Goal: Task Accomplishment & Management: Use online tool/utility

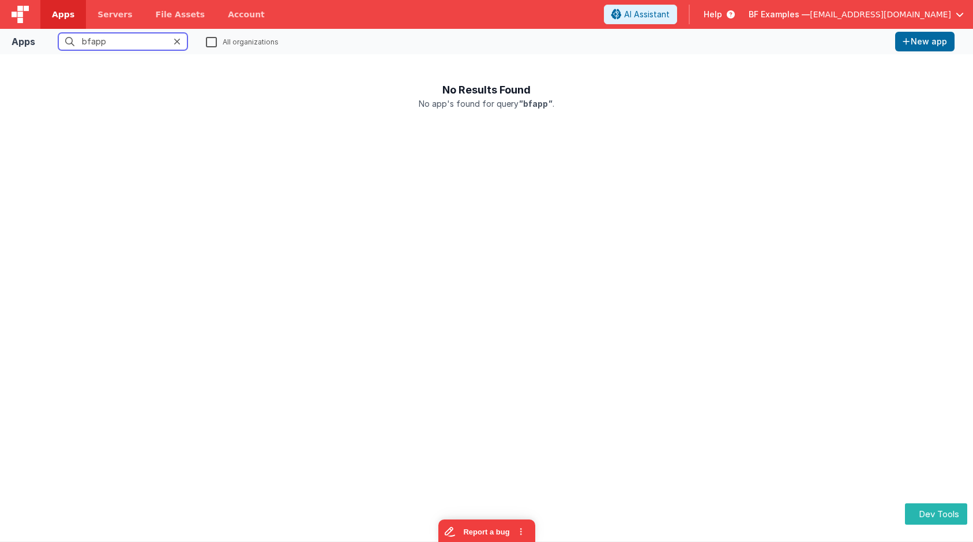
type input "bfapp"
click at [213, 39] on label "All organizations" at bounding box center [242, 41] width 73 height 11
click at [0, 0] on input "All organizations" at bounding box center [0, 0] width 0 height 0
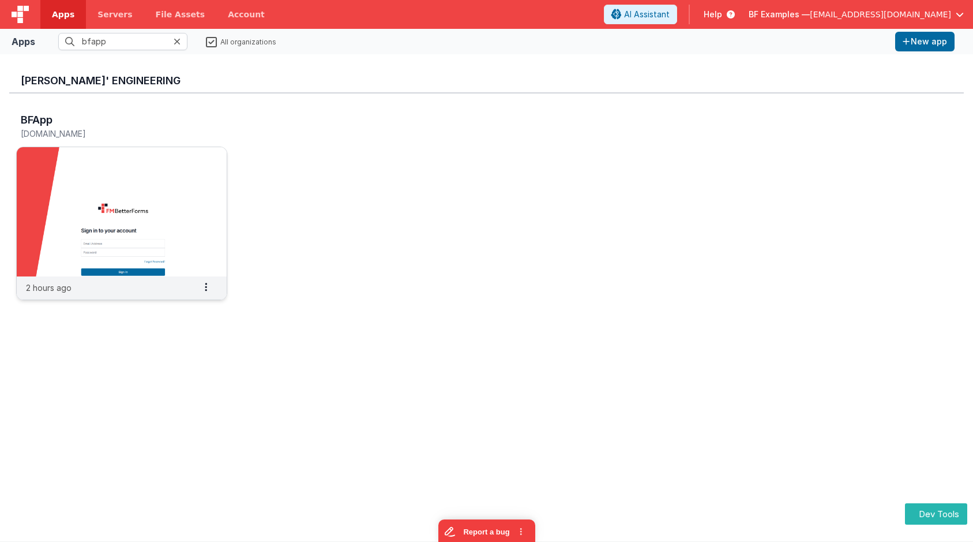
click at [144, 160] on img at bounding box center [122, 211] width 210 height 129
drag, startPoint x: 100, startPoint y: 36, endPoint x: 33, endPoint y: 33, distance: 67.0
click at [33, 33] on div "Apps bfapp All organizations New app" at bounding box center [486, 41] width 973 height 25
click at [213, 42] on label "All organizations" at bounding box center [241, 41] width 70 height 11
click at [0, 0] on input "All organizations" at bounding box center [0, 0] width 0 height 0
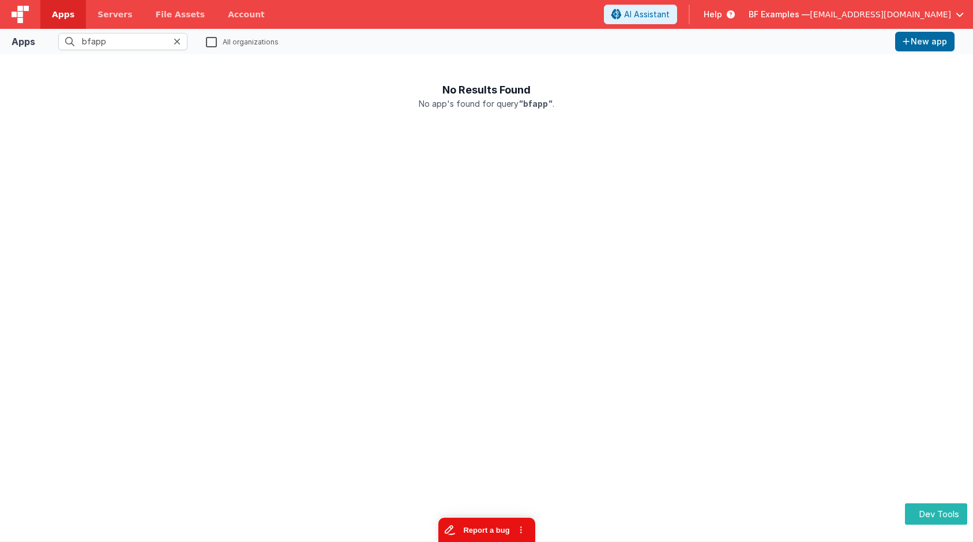
drag, startPoint x: 498, startPoint y: 532, endPoint x: 961, endPoint y: 869, distance: 572.6
click at [498, 521] on button "Report a bug" at bounding box center [486, 529] width 97 height 24
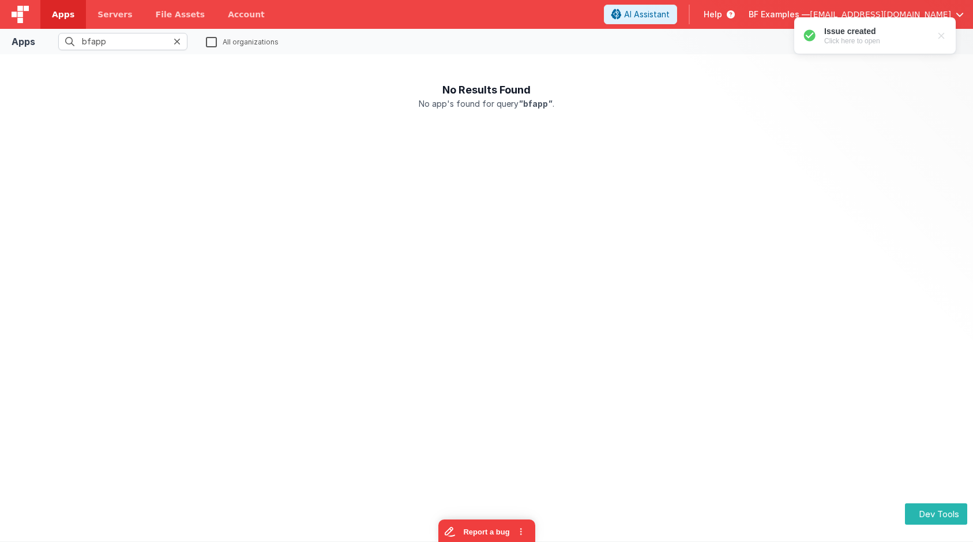
click at [213, 43] on label "All organizations" at bounding box center [242, 41] width 73 height 11
click at [0, 0] on input "All organizations" at bounding box center [0, 0] width 0 height 0
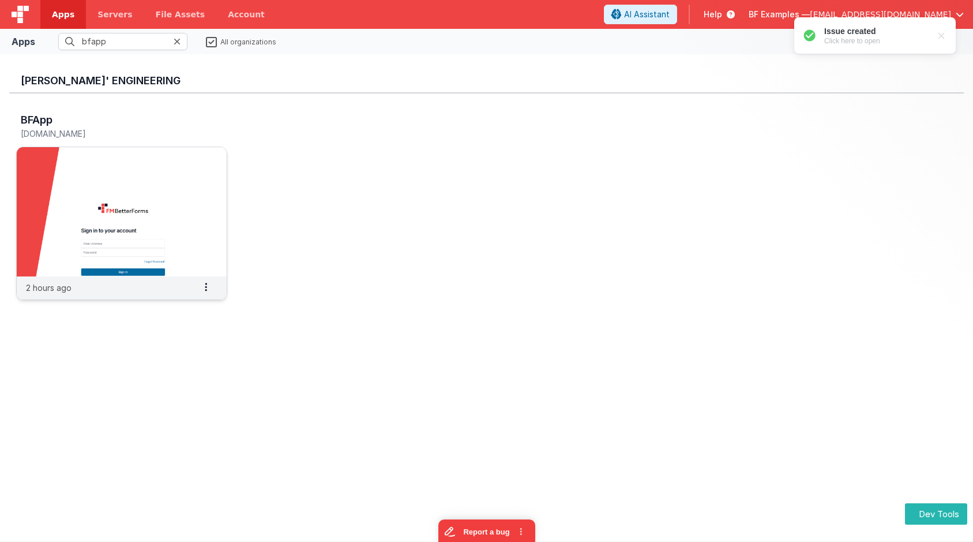
click at [118, 181] on img at bounding box center [122, 211] width 210 height 129
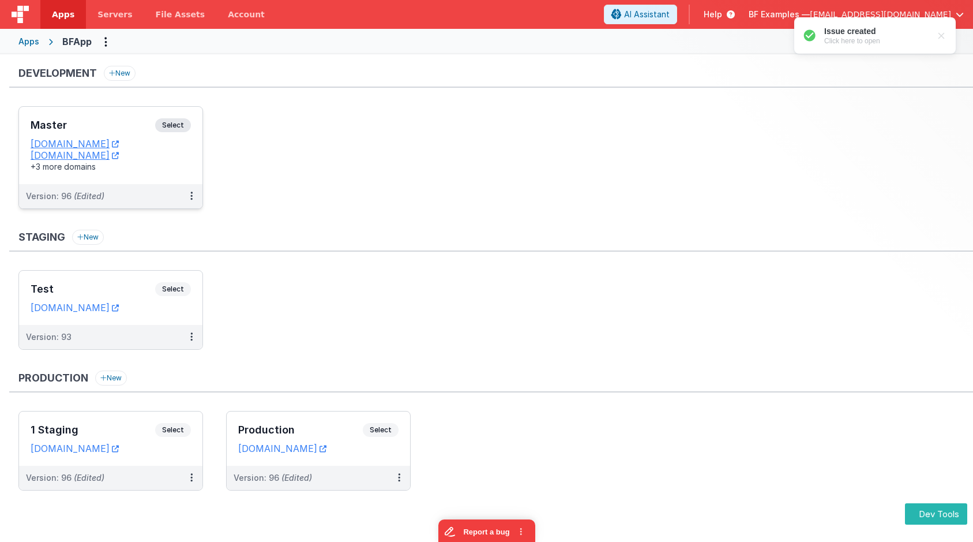
click at [181, 121] on span "Select" at bounding box center [173, 125] width 36 height 14
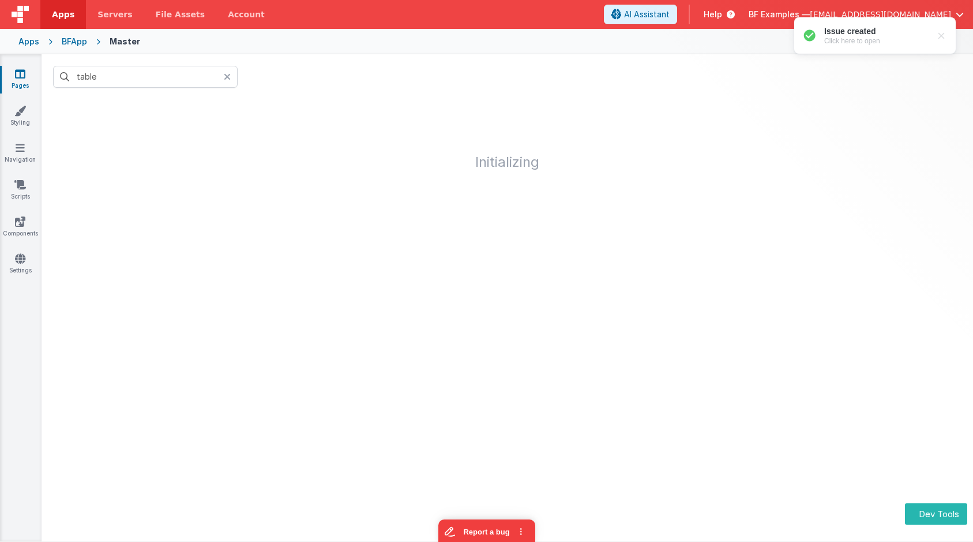
click at [228, 77] on icon at bounding box center [227, 76] width 7 height 9
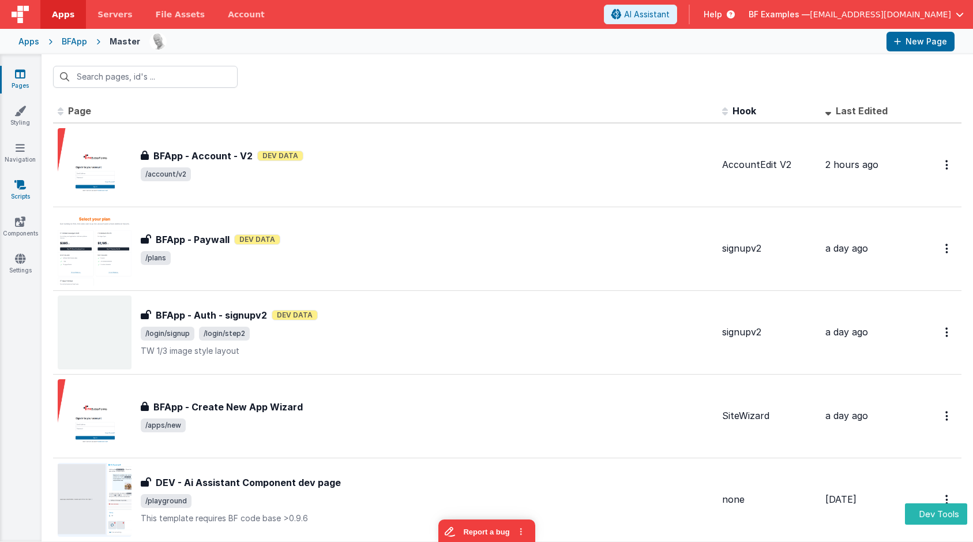
click at [20, 190] on link "Scripts" at bounding box center [20, 190] width 42 height 23
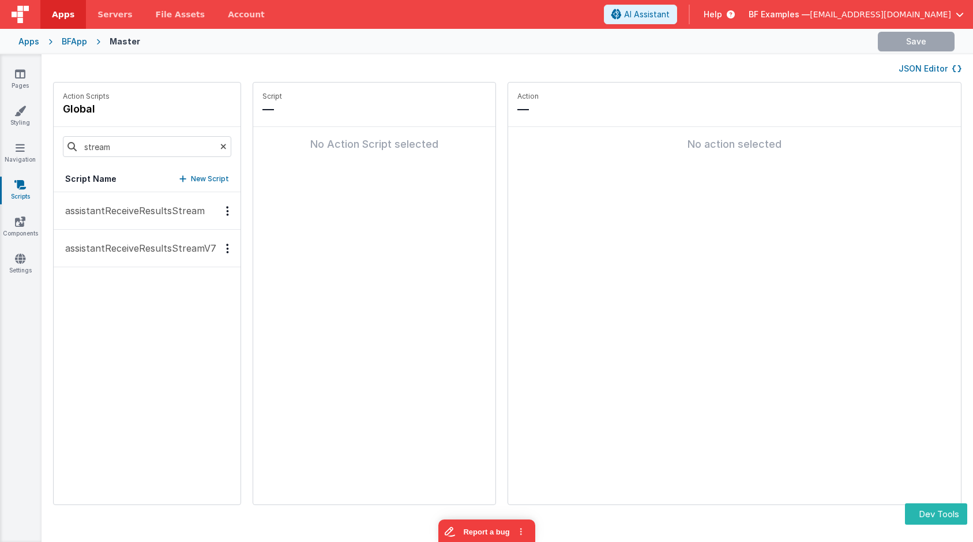
click at [182, 241] on p "assistantReceiveResultsStreamV7" at bounding box center [137, 248] width 158 height 14
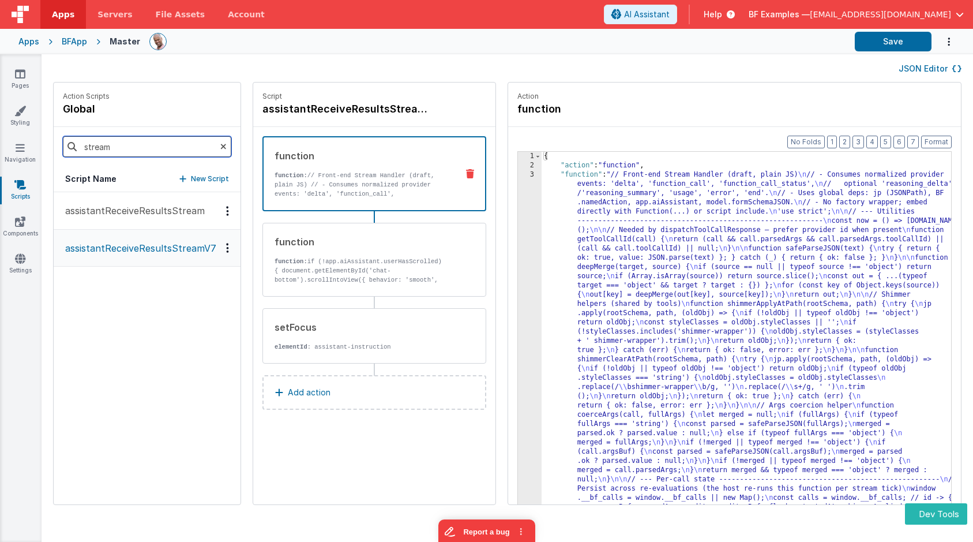
drag, startPoint x: 129, startPoint y: 151, endPoint x: 50, endPoint y: 141, distance: 79.6
click at [50, 141] on div "Action Scripts global stream Script Name New Script assistantReceiveResultsStre…" at bounding box center [507, 299] width 931 height 434
type input "messa"
click at [108, 208] on p "onMessageReceived" at bounding box center [106, 211] width 96 height 14
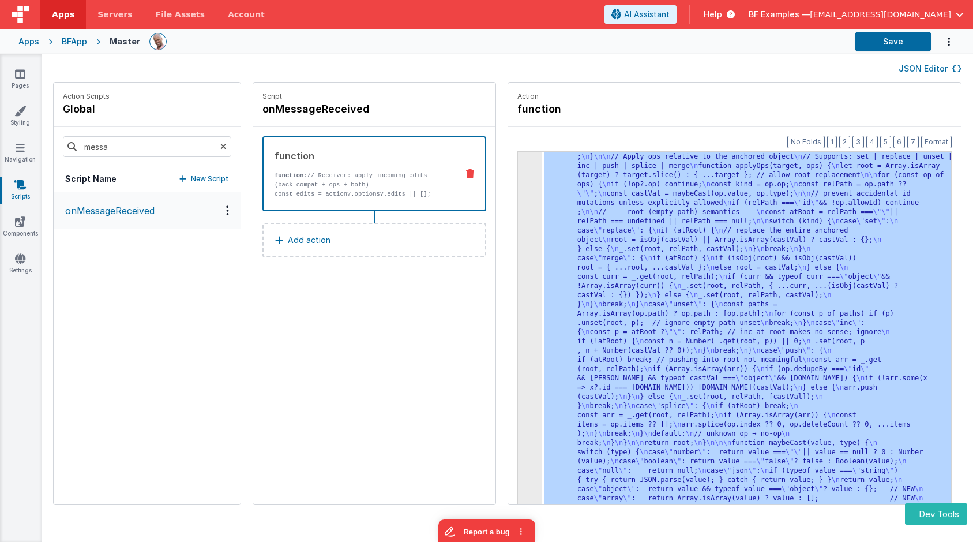
scroll to position [387, 0]
click at [518, 193] on div "3" at bounding box center [530, 156] width 24 height 747
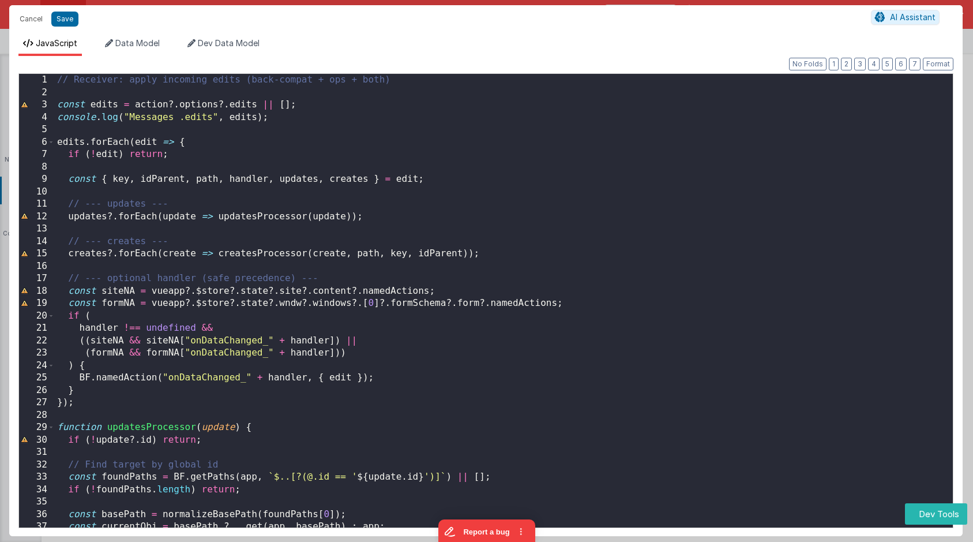
click at [339, 158] on div "// Receiver: apply incoming edits (back-compat + ops + both) const edits = acti…" at bounding box center [504, 318] width 898 height 488
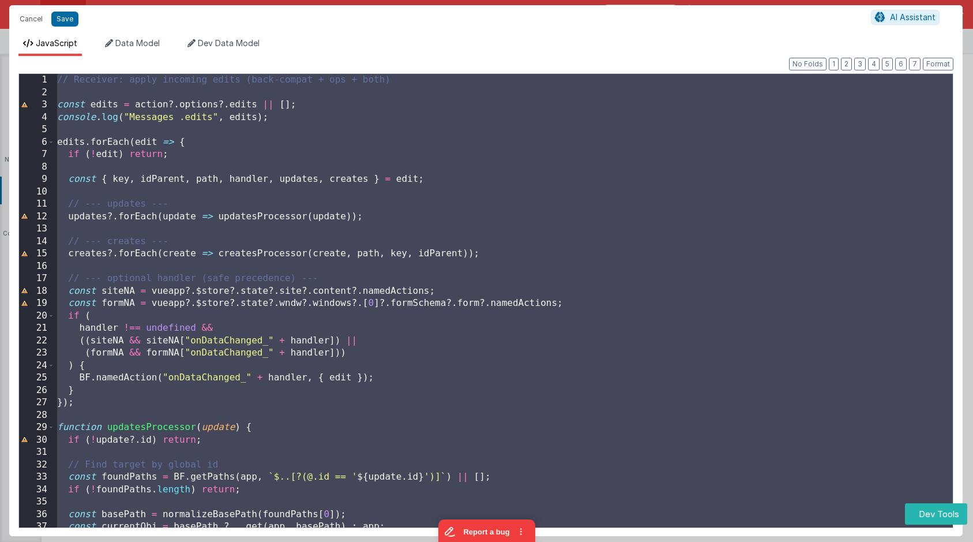
click at [318, 202] on div "// Receiver: apply incoming edits (back-compat + ops + both) const edits = acti…" at bounding box center [504, 318] width 898 height 488
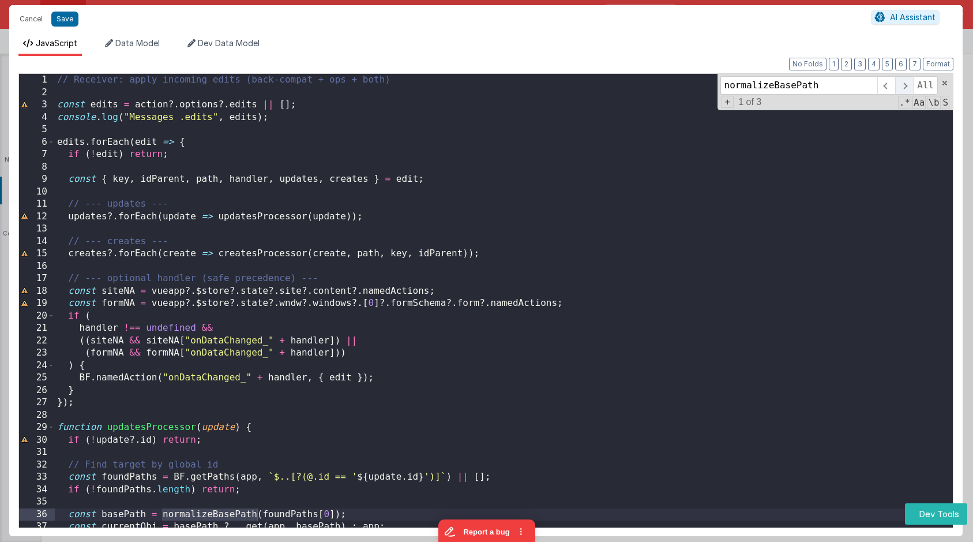
type input "normalizeBasePath"
click at [911, 85] on span at bounding box center [904, 85] width 18 height 18
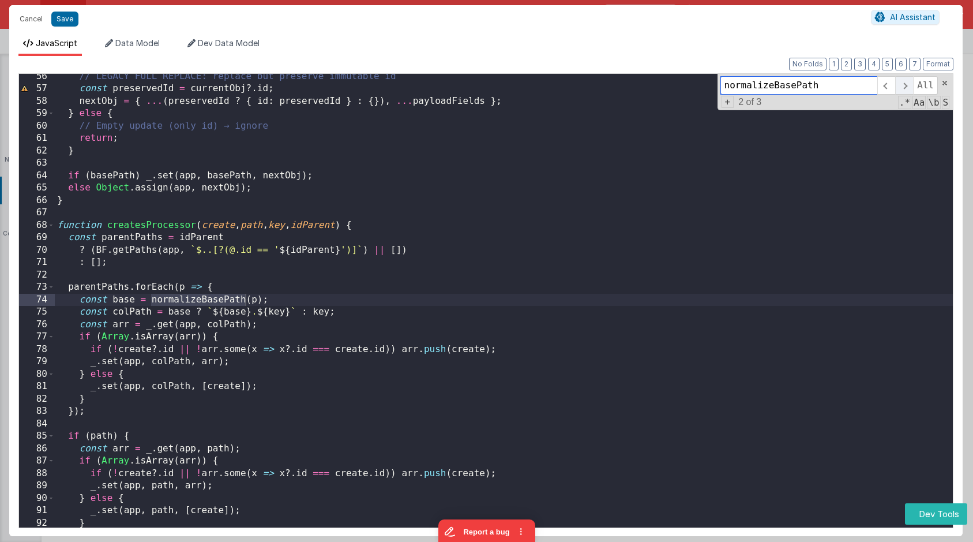
scroll to position [686, 0]
click at [911, 85] on span at bounding box center [904, 85] width 18 height 18
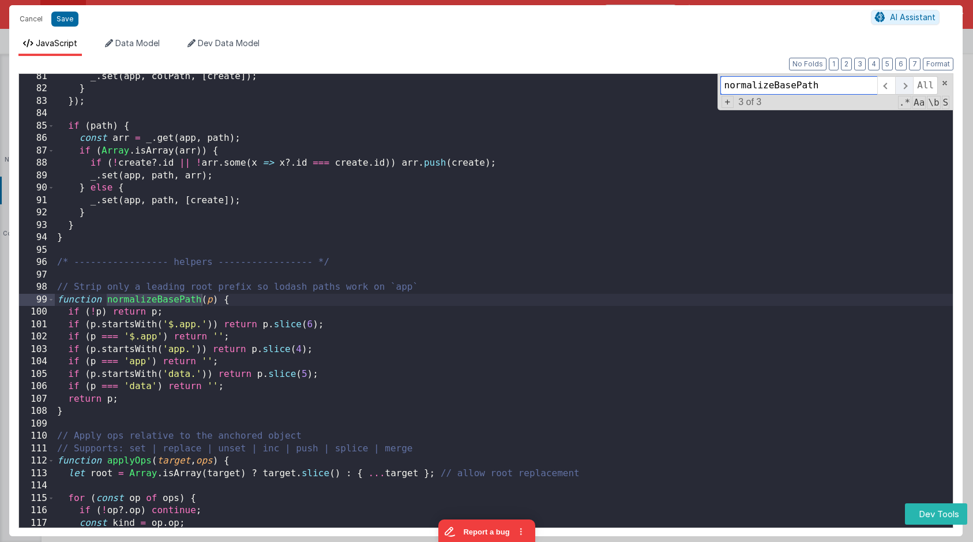
scroll to position [995, 0]
click at [320, 246] on div "_ . set ( app , colPath , [ create ]) ; } }) ; if ( path ) { const arr = _ . ge…" at bounding box center [504, 314] width 898 height 488
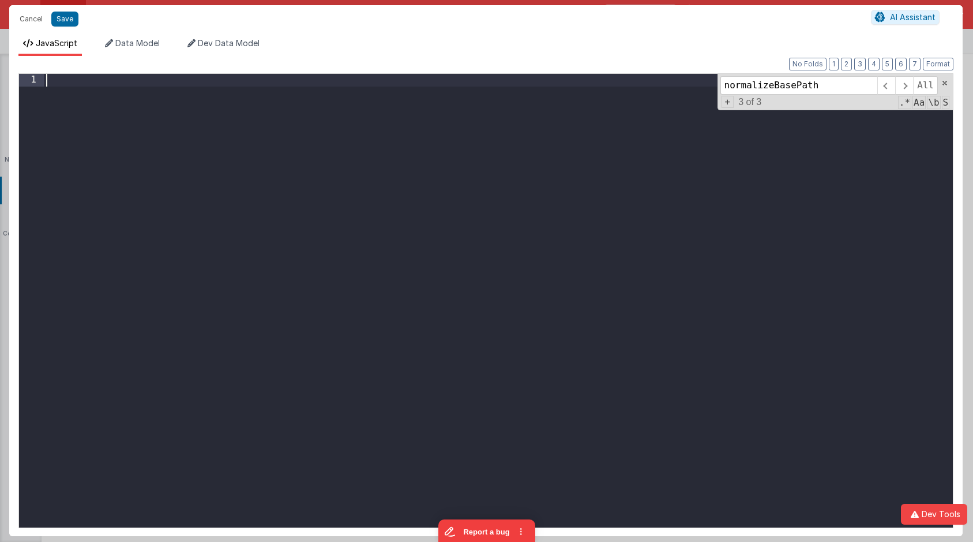
paste textarea
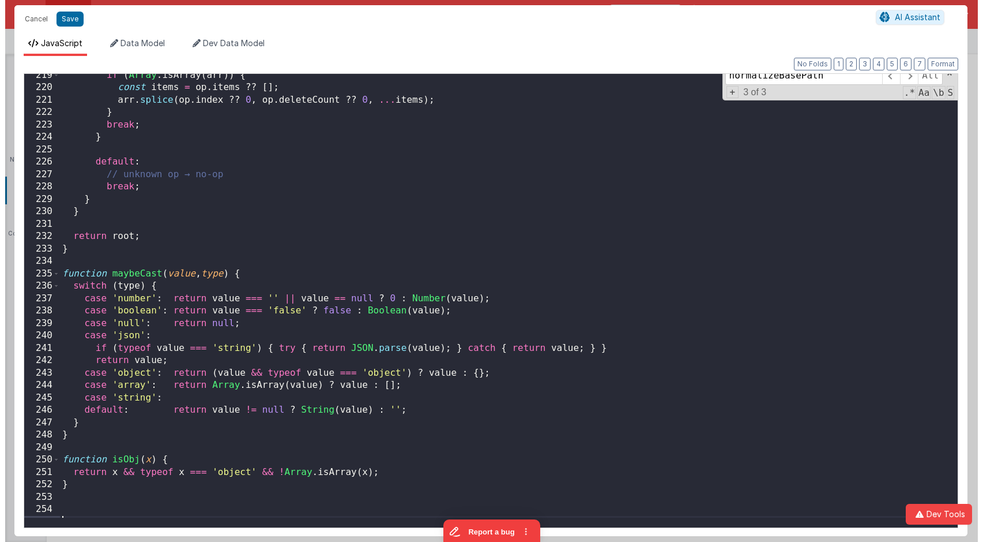
scroll to position [2698, 0]
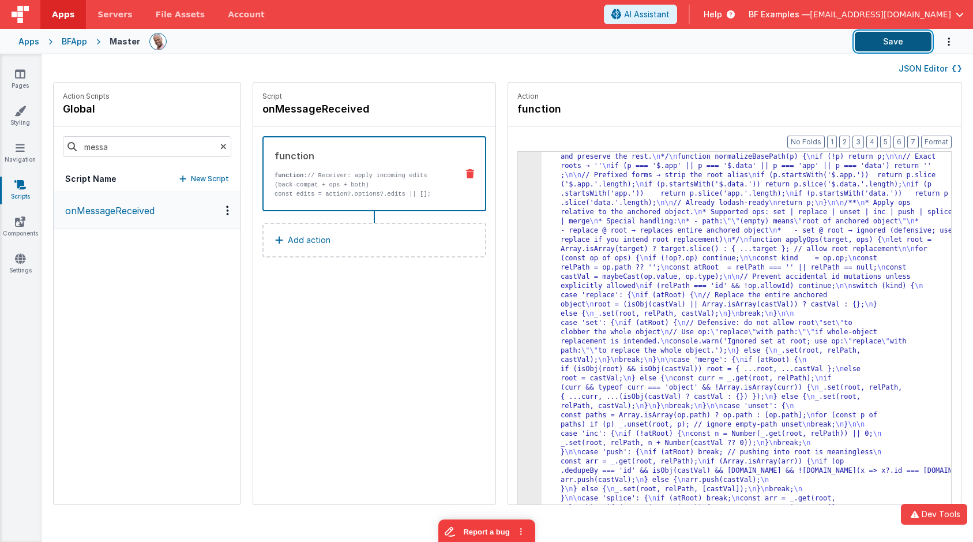
click at [876, 48] on button "Save" at bounding box center [893, 42] width 77 height 20
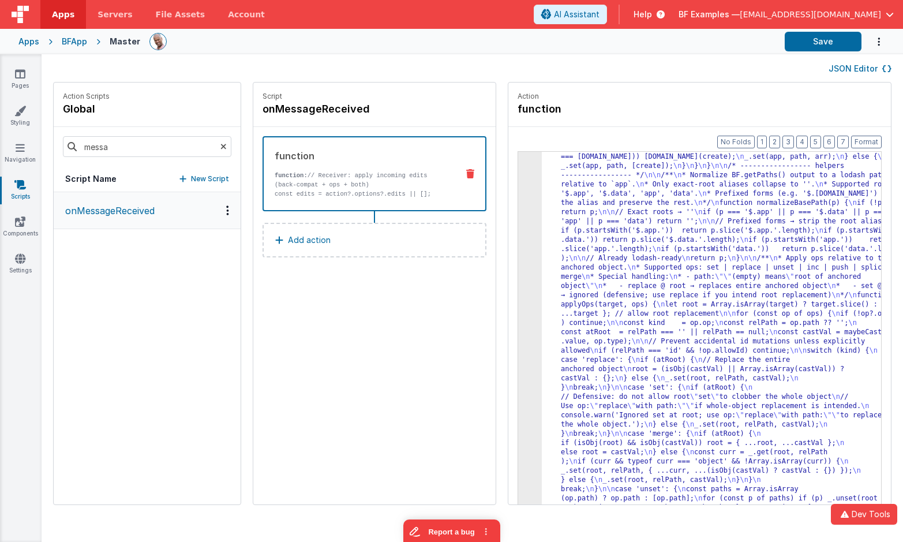
click at [33, 42] on div "Apps" at bounding box center [28, 42] width 21 height 12
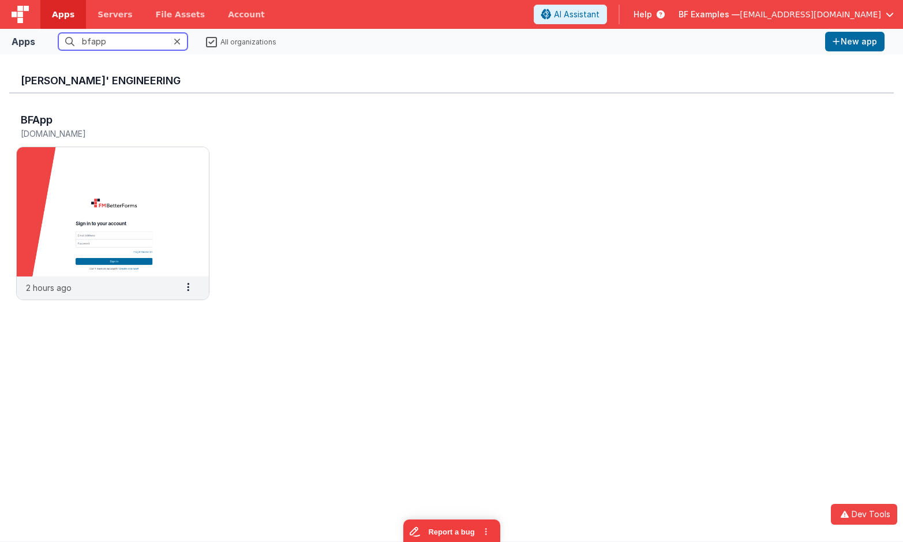
drag, startPoint x: 125, startPoint y: 40, endPoint x: -1, endPoint y: 35, distance: 126.4
click at [0, 35] on html "Dev Tools Apps Servers File Assets Account Some FUTURE Slot AI Assistant Help B…" at bounding box center [451, 271] width 903 height 542
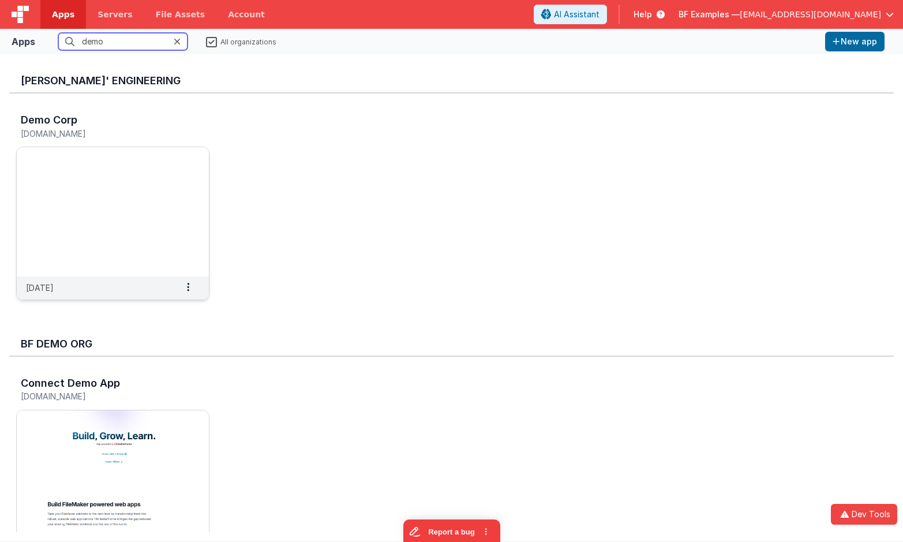
type input "demo"
click at [90, 222] on img at bounding box center [113, 211] width 192 height 129
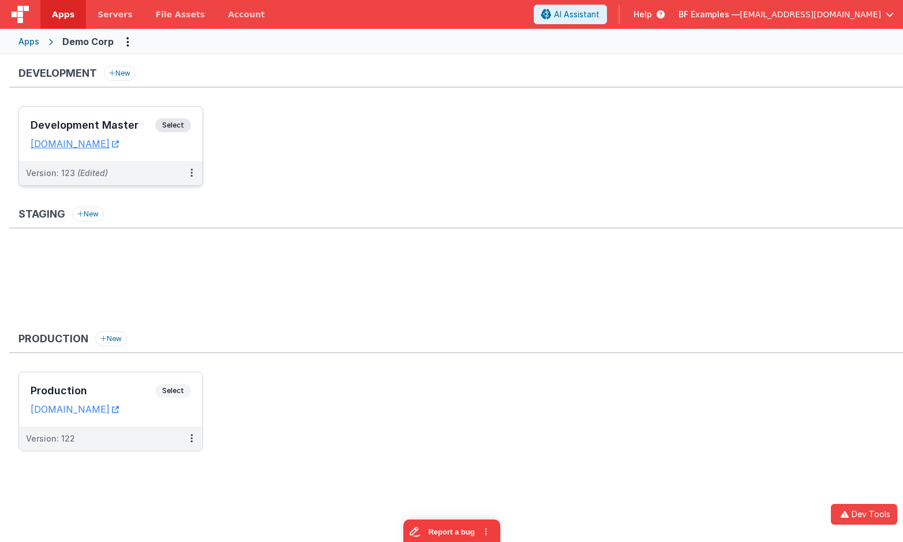
click at [183, 114] on div "Development Master Select URLs [DOMAIN_NAME]" at bounding box center [110, 134] width 183 height 54
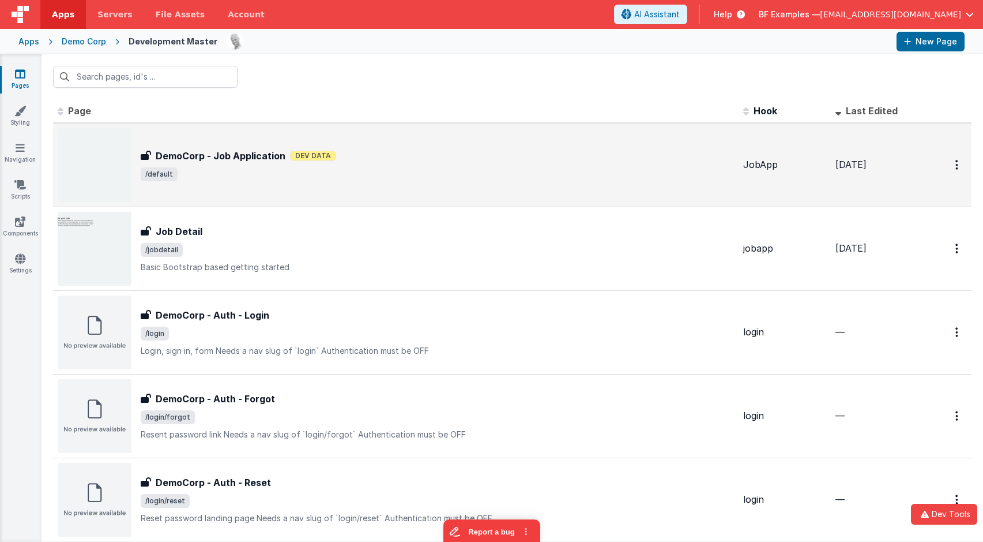
click at [458, 164] on div "DemoCorp - Job Application DemoCorp - Job Application Dev Data /default" at bounding box center [437, 165] width 593 height 32
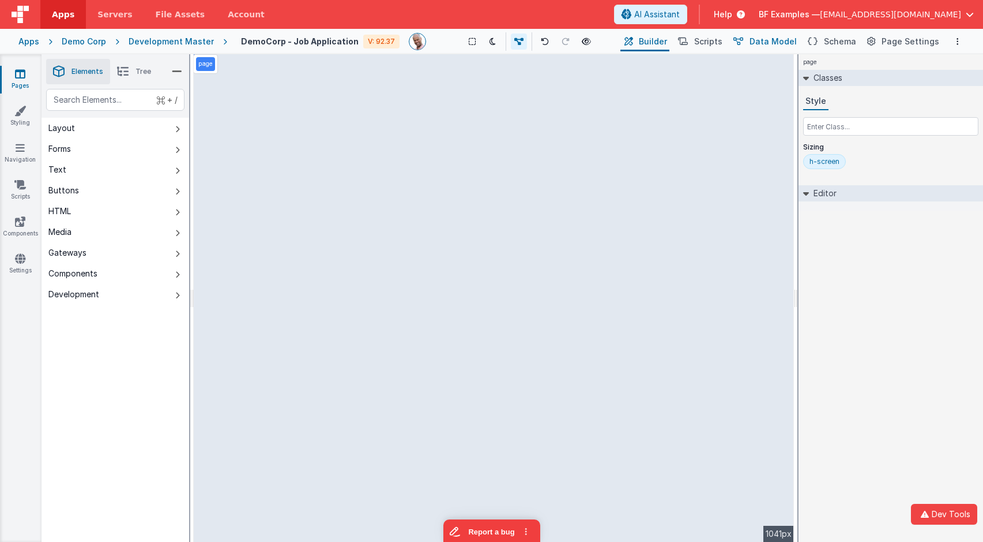
click at [777, 44] on span "Data Model" at bounding box center [773, 42] width 47 height 12
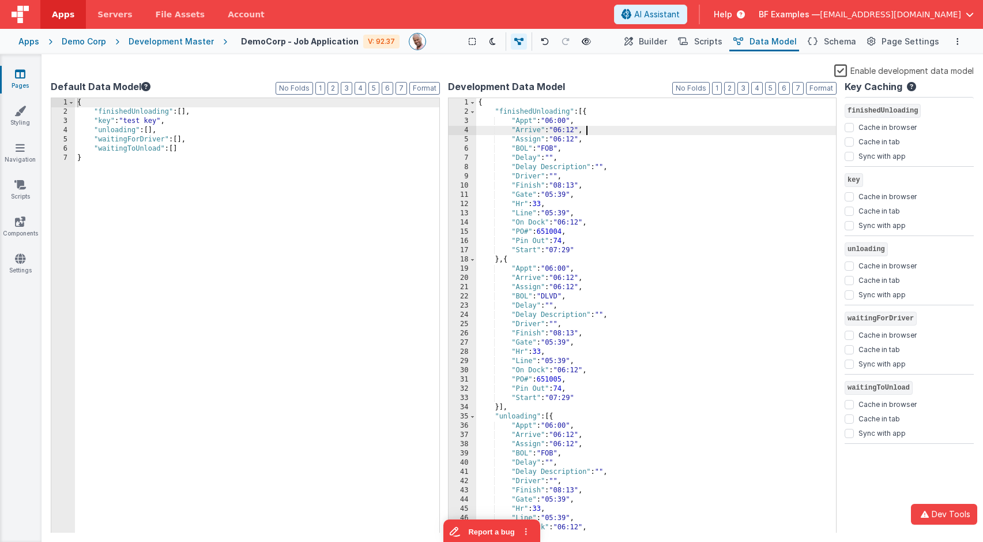
drag, startPoint x: 642, startPoint y: 126, endPoint x: 629, endPoint y: 123, distance: 13.5
click at [642, 126] on div "{ "finishedUnloading" : [{ "Appt" : "06:00" , "Arrive" : "06:12" , "Assign" : "…" at bounding box center [656, 324] width 360 height 453
click at [534, 104] on div "{ "finishedUnloading" : [{ "Appt" : "06:00" , "Arrive" : "06:12" , "Assign" : "…" at bounding box center [656, 324] width 360 height 453
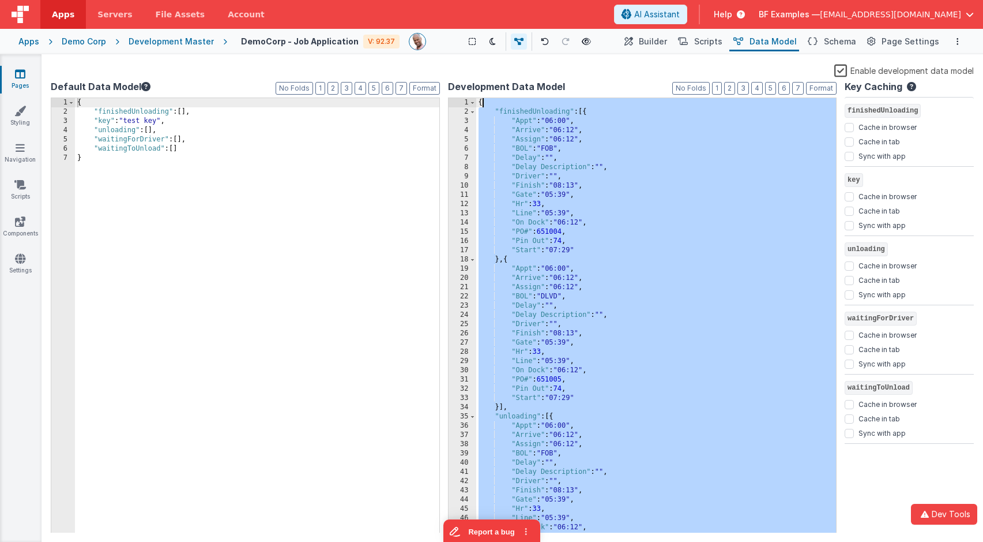
click at [534, 104] on div "{ "finishedUnloading" : [{ "Appt" : "06:00" , "Arrive" : "06:12" , "Assign" : "…" at bounding box center [656, 324] width 360 height 453
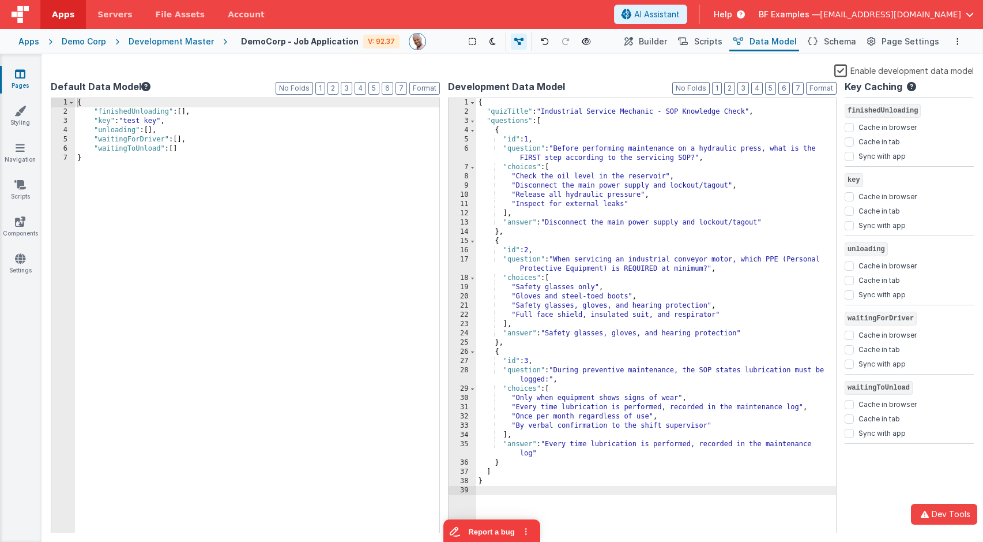
click at [622, 161] on div "{ "quizTitle" : "Industrial Service Mechanic - SOP Knowledge Check" , "question…" at bounding box center [656, 324] width 360 height 453
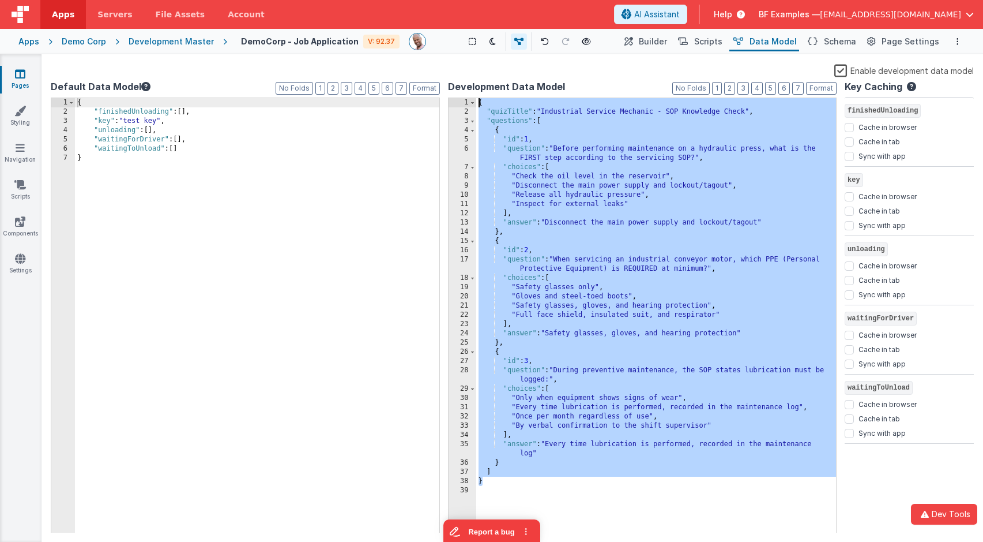
drag, startPoint x: 621, startPoint y: 485, endPoint x: 482, endPoint y: 16, distance: 489.0
click at [482, 16] on div "Apps Servers File Assets Account Some FUTURE Slot AI Assistant Help BF Examples…" at bounding box center [491, 271] width 983 height 542
click at [552, 149] on div "{ "quizTitle" : "Industrial Service Mechanic - SOP Knowledge Check" , "question…" at bounding box center [656, 324] width 360 height 453
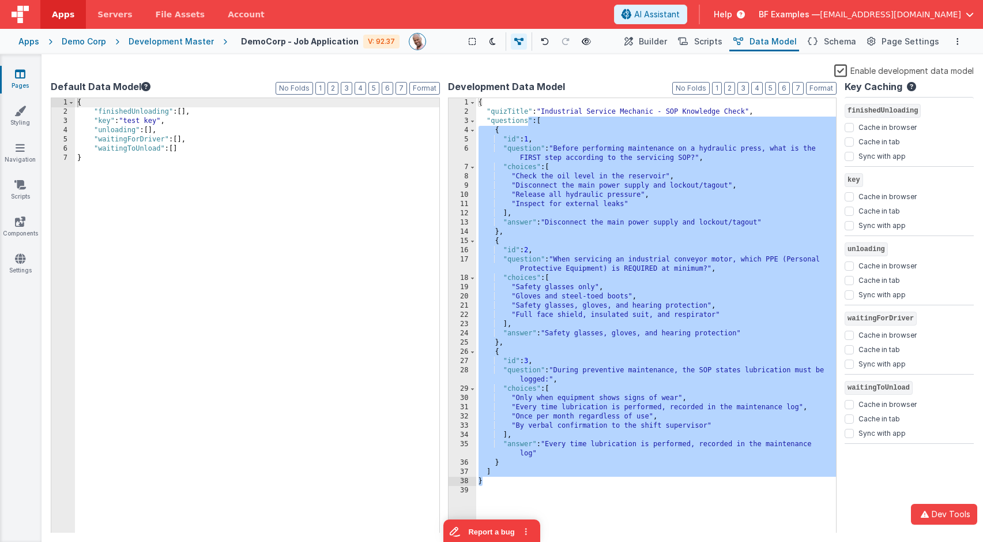
drag, startPoint x: 527, startPoint y: 119, endPoint x: 586, endPoint y: 484, distance: 370.3
click at [586, 484] on div "{ "quizTitle" : "Industrial Service Mechanic - SOP Knowledge Check" , "question…" at bounding box center [656, 324] width 360 height 453
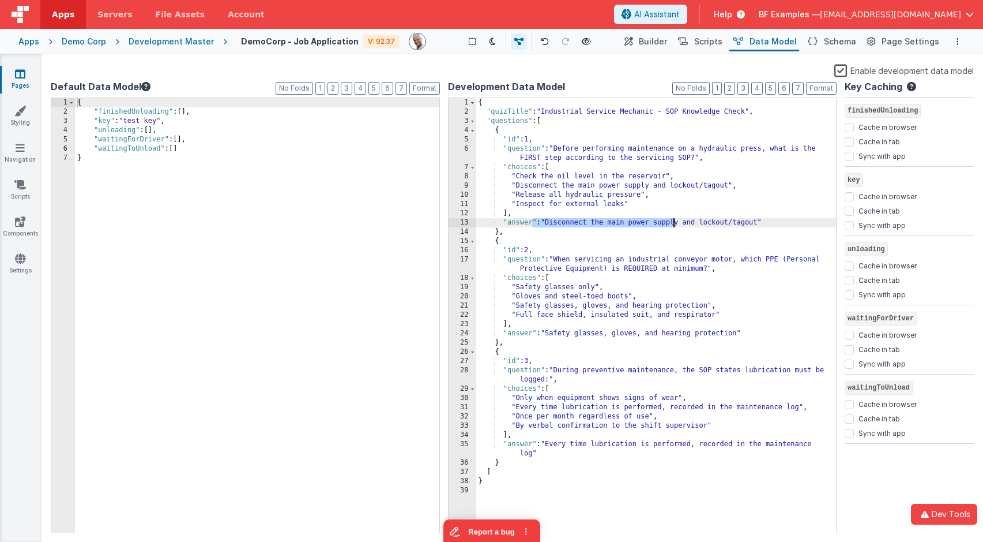
drag, startPoint x: 544, startPoint y: 221, endPoint x: 785, endPoint y: 223, distance: 241.1
click at [785, 223] on div "{ "quizTitle" : "Industrial Service Mechanic - SOP Knowledge Check" , "question…" at bounding box center [656, 324] width 360 height 453
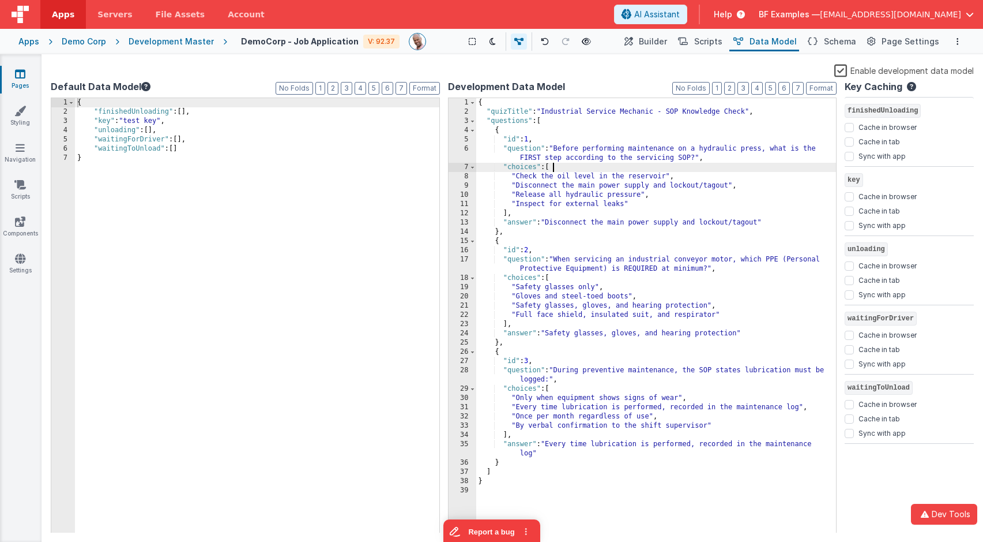
click at [582, 170] on div "{ "quizTitle" : "Industrial Service Mechanic - SOP Knowledge Check" , "question…" at bounding box center [656, 324] width 360 height 453
drag, startPoint x: 646, startPoint y: 33, endPoint x: 599, endPoint y: 96, distance: 79.5
click at [649, 35] on button "Builder" at bounding box center [645, 42] width 49 height 20
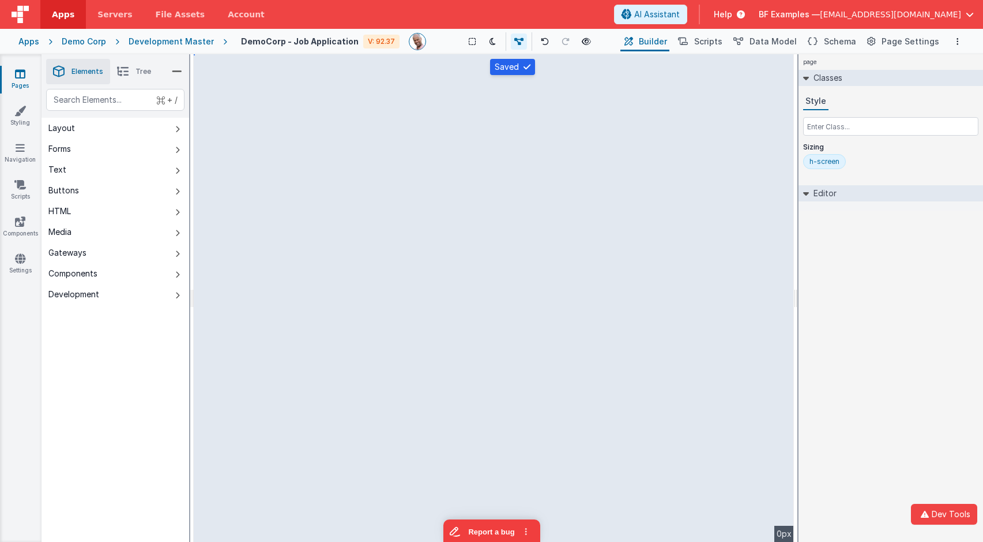
click at [284, 272] on div "page --> 0px" at bounding box center [494, 297] width 600 height 487
click at [302, 253] on div "page --> 0px" at bounding box center [494, 297] width 600 height 487
click at [390, 122] on div "page --> 0px" at bounding box center [494, 297] width 600 height 487
click at [193, 46] on div "Development Master" at bounding box center [171, 42] width 85 height 12
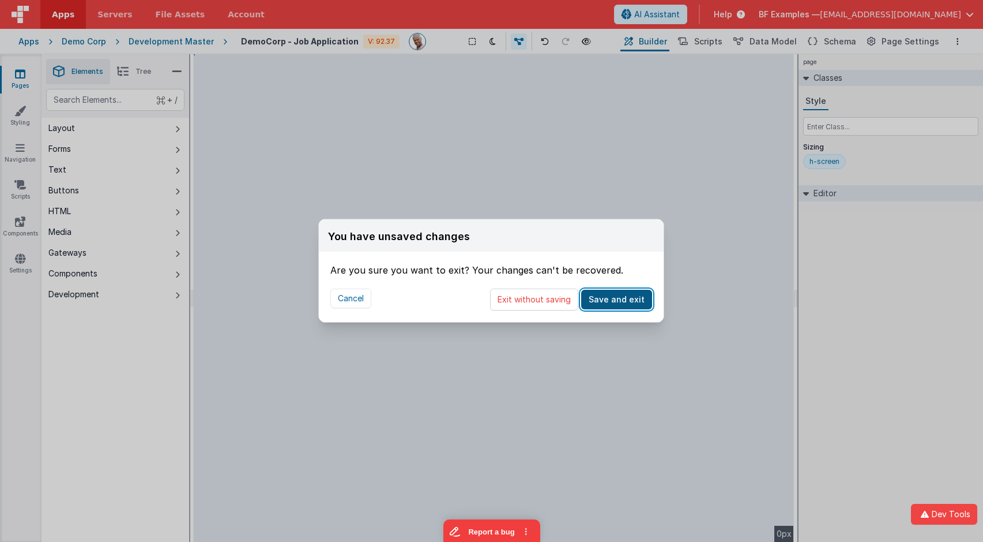
click at [607, 300] on button "Save and exit" at bounding box center [616, 300] width 71 height 20
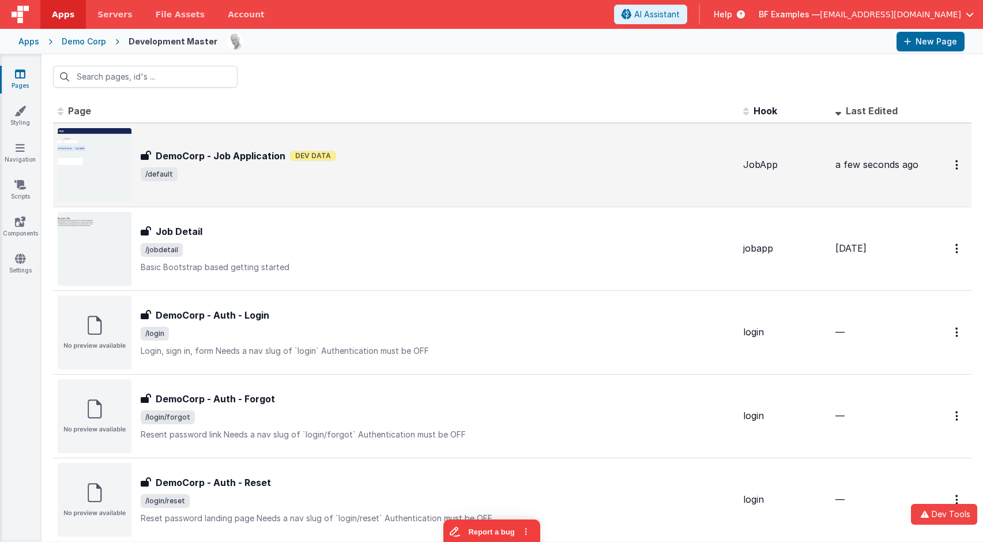
click at [392, 140] on div "DemoCorp - Job Application DemoCorp - Job Application Dev Data /default" at bounding box center [396, 165] width 676 height 74
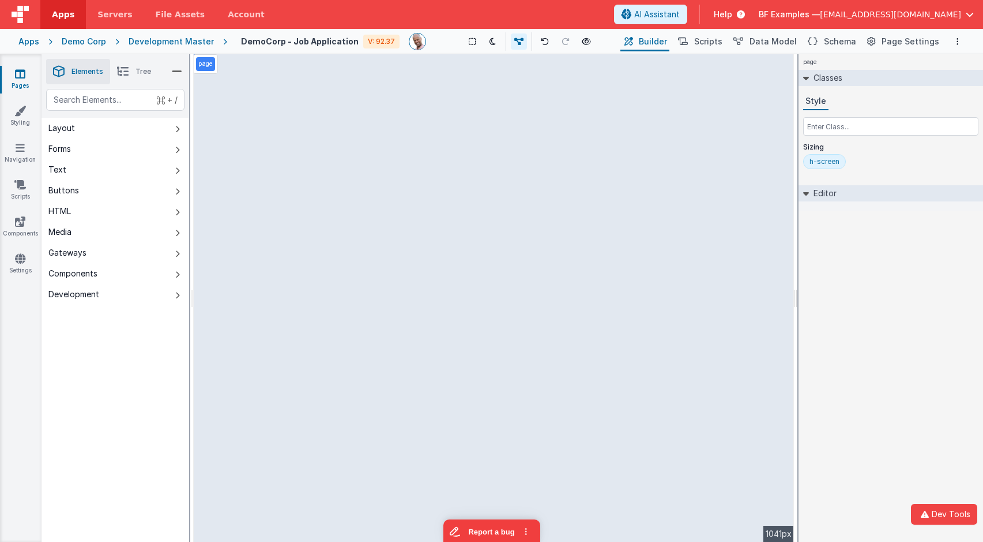
click at [513, 187] on div "page --> 1041px" at bounding box center [494, 297] width 600 height 487
click at [384, 149] on div "page --> 1041px" at bounding box center [494, 297] width 600 height 487
click at [366, 146] on div "page --> 1041px" at bounding box center [494, 297] width 600 height 487
click at [15, 74] on icon at bounding box center [20, 74] width 10 height 12
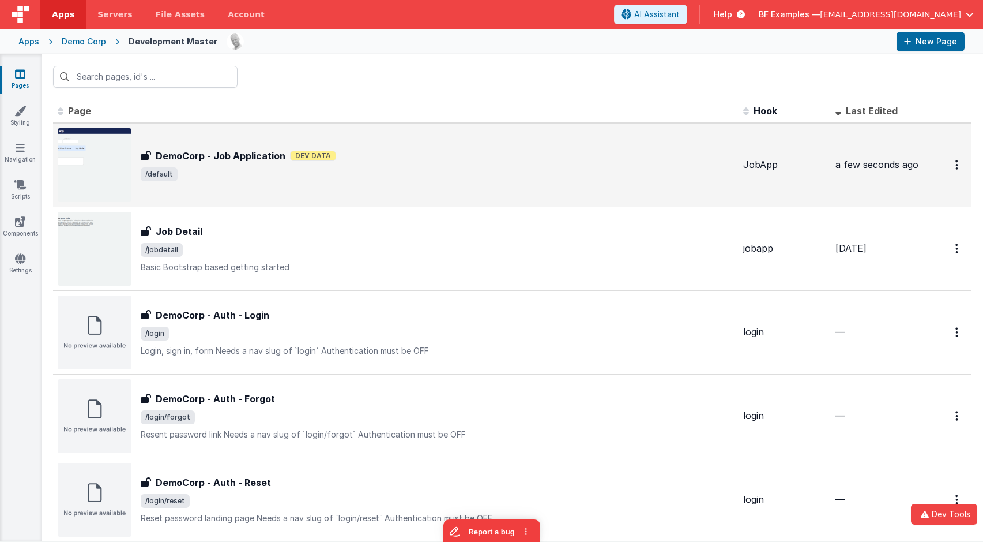
click at [263, 165] on div "DemoCorp - Job Application DemoCorp - Job Application Dev Data /default" at bounding box center [437, 165] width 593 height 32
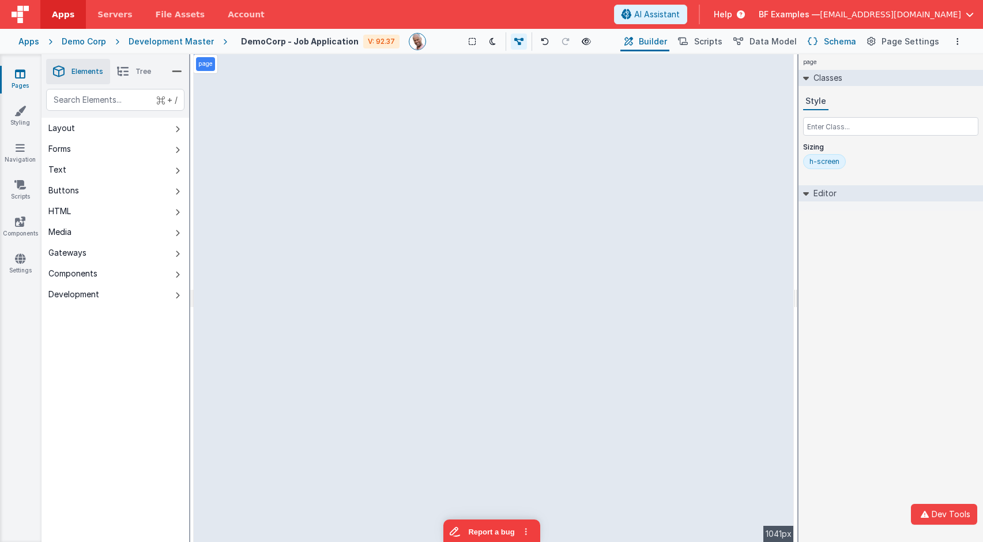
click at [841, 39] on span "Schema" at bounding box center [840, 42] width 32 height 12
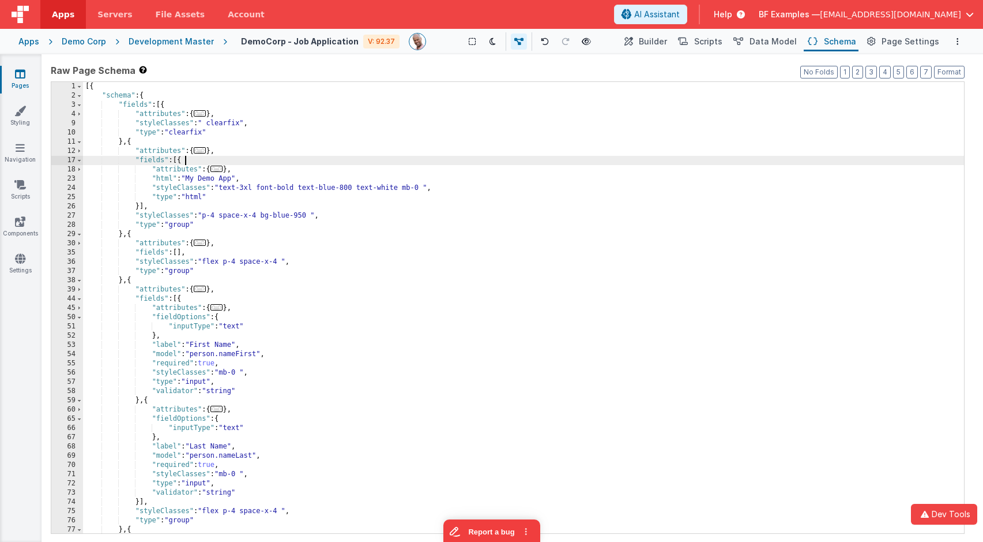
click at [371, 156] on div "[{ "schema" : { "fields" : [{ "attributes" : { ... } , "styleClasses" : " clear…" at bounding box center [523, 316] width 881 height 469
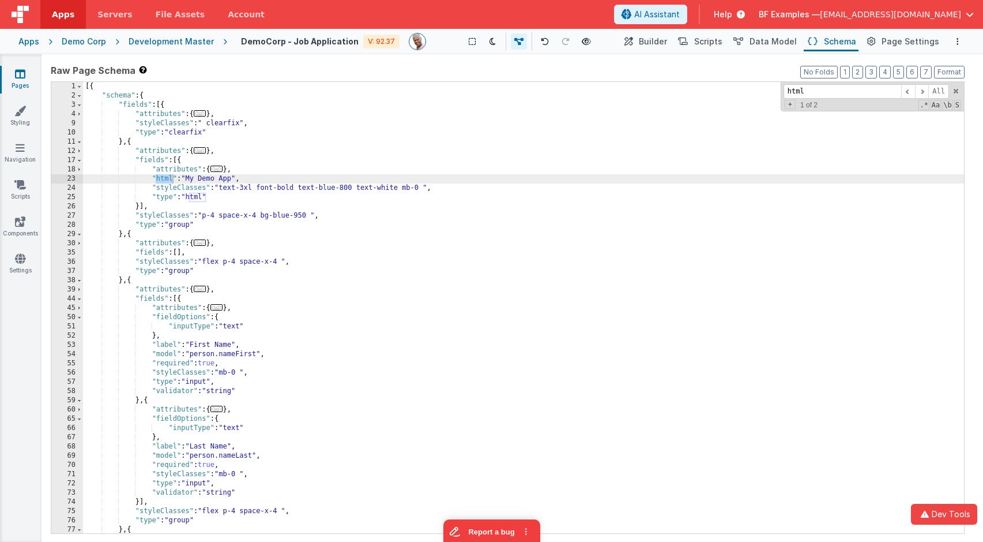
type input "html"
click at [61, 178] on div "23" at bounding box center [67, 178] width 32 height 9
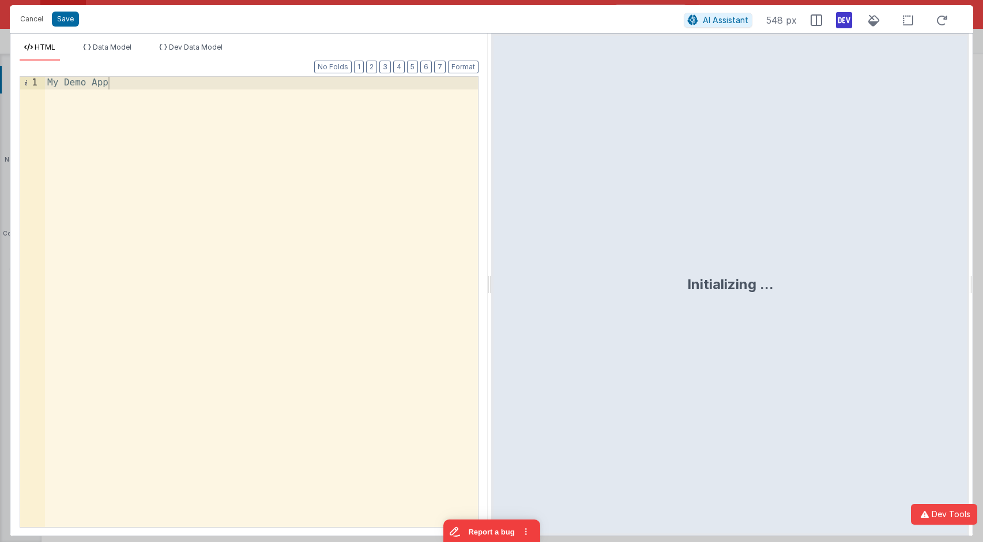
click at [223, 174] on div "My Demo App" at bounding box center [261, 326] width 433 height 498
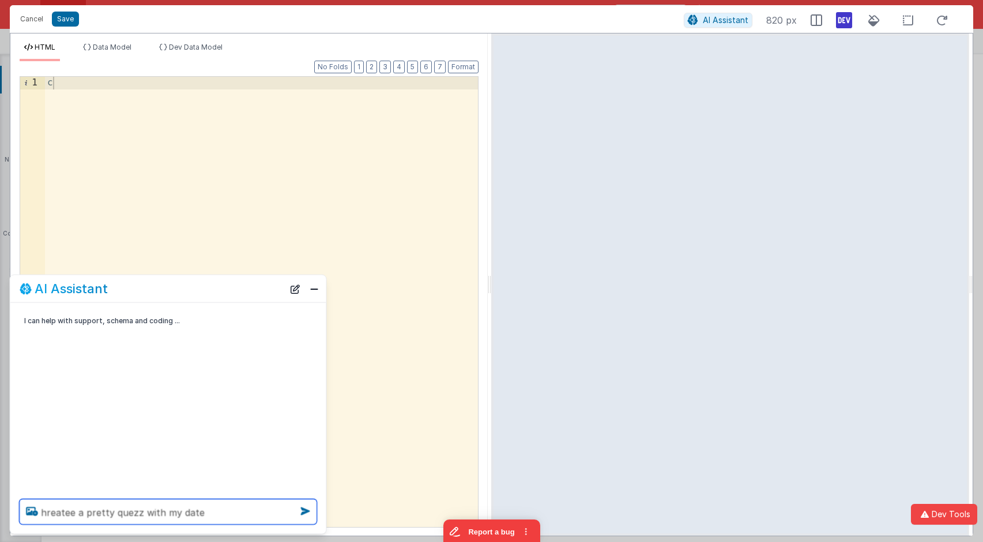
type textarea "hreatee a pretty quezz with my date"
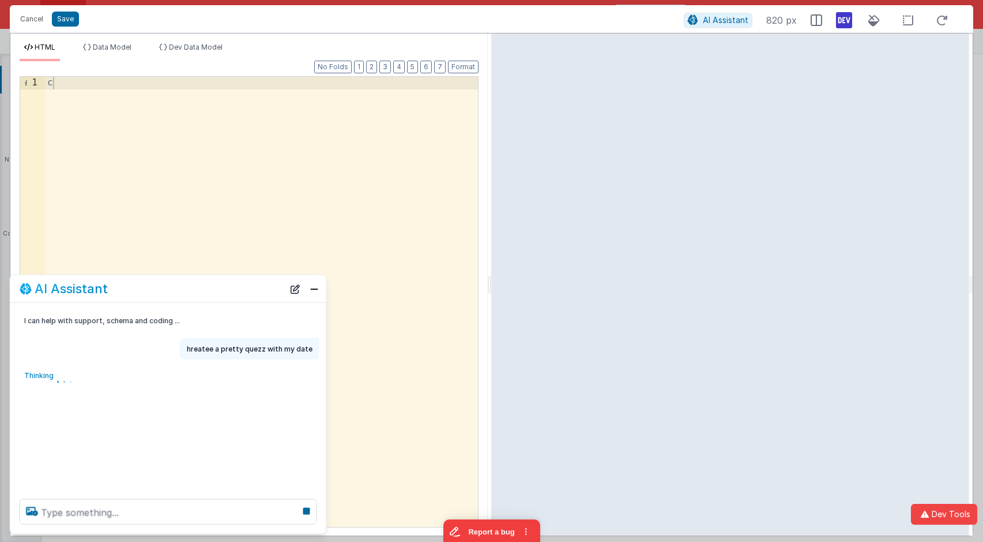
click at [139, 99] on div "c" at bounding box center [261, 314] width 433 height 475
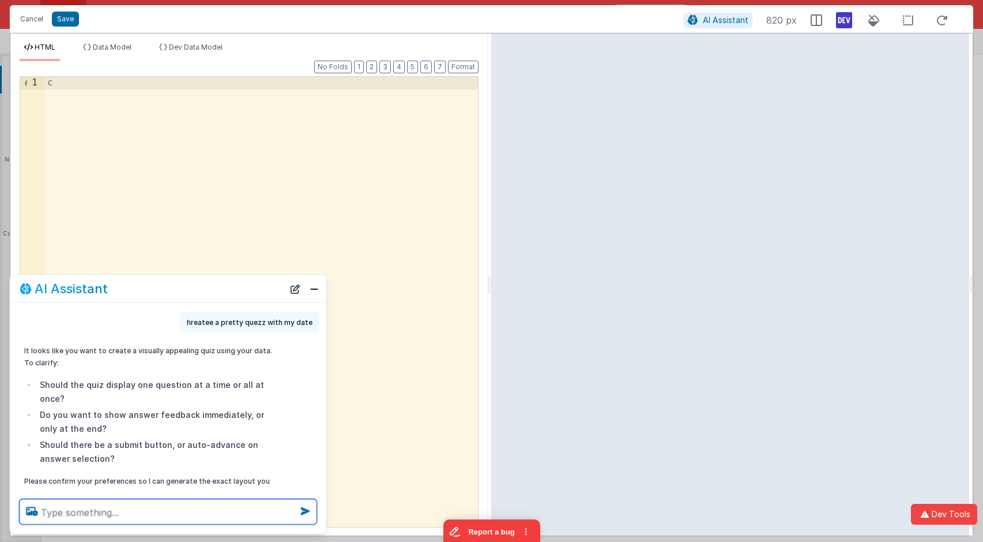
scroll to position [45, 0]
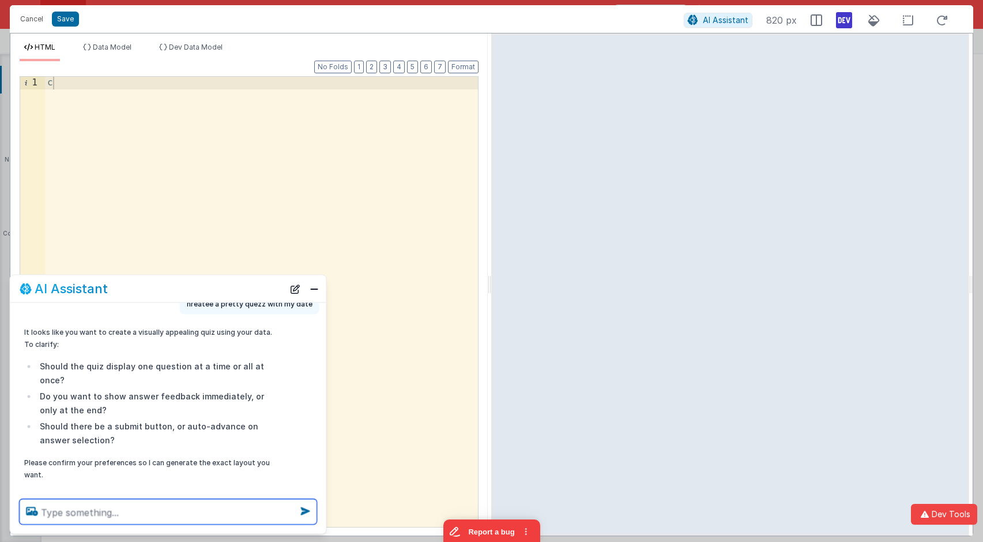
click at [185, 519] on textarea at bounding box center [169, 511] width 298 height 25
type textarea "jsut go for it"
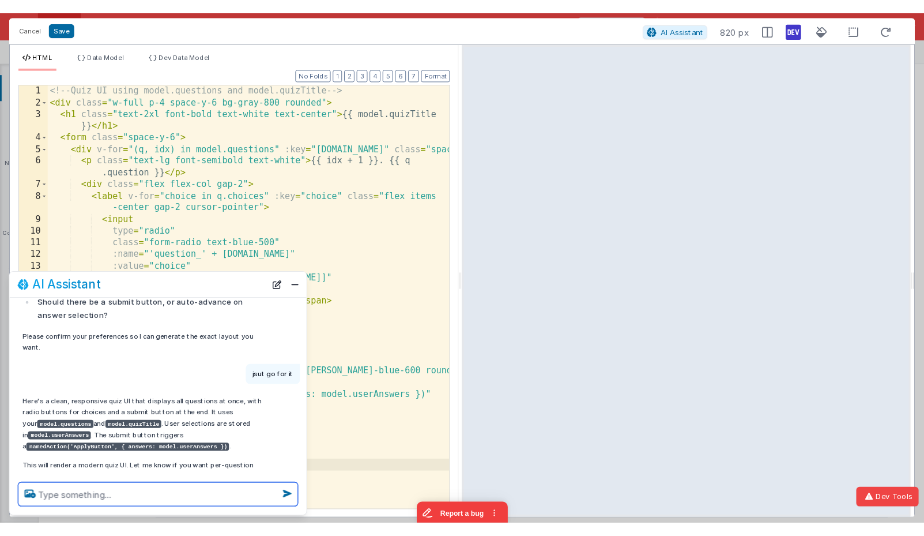
scroll to position [186, 0]
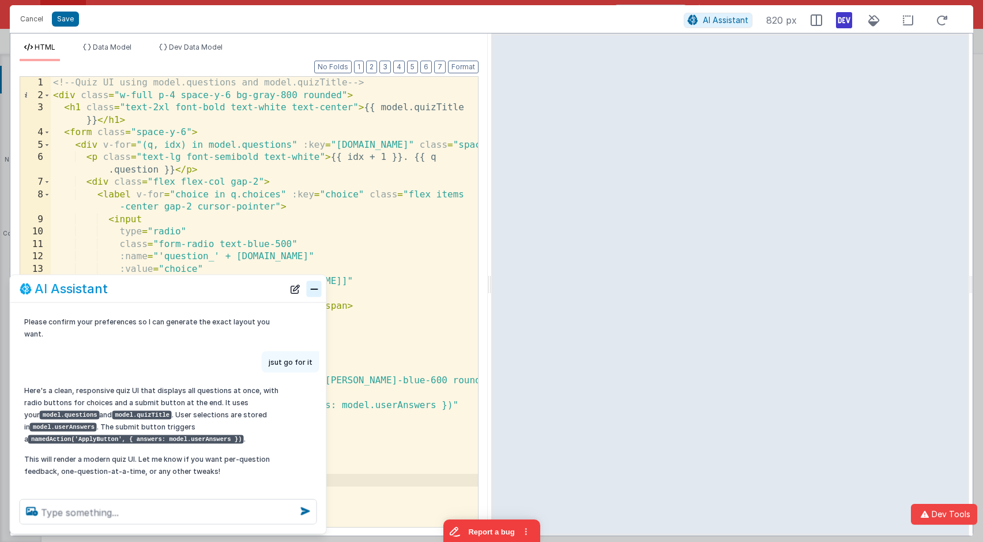
click at [316, 287] on button "Close" at bounding box center [314, 288] width 15 height 16
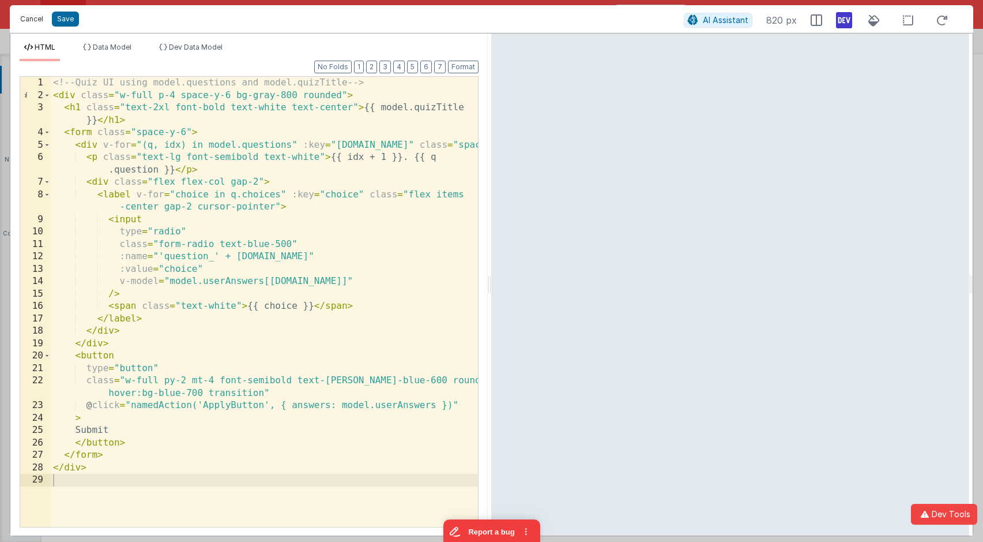
click at [41, 18] on button "Cancel" at bounding box center [31, 19] width 35 height 16
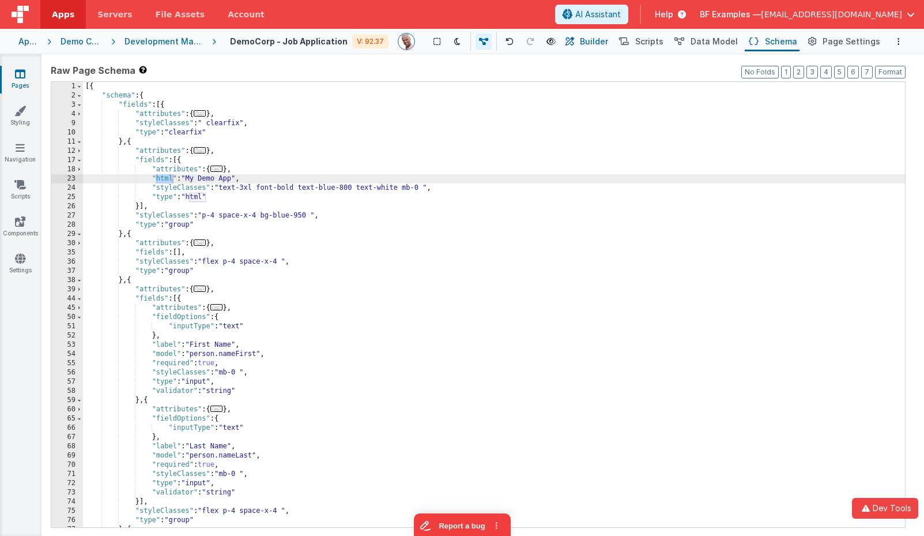
click at [601, 43] on span "Builder" at bounding box center [594, 42] width 28 height 12
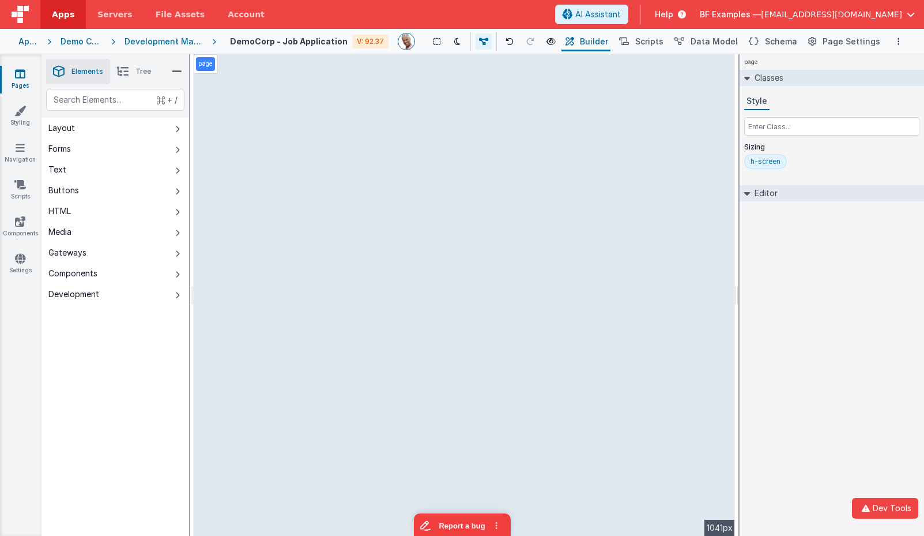
click at [286, 49] on div "DemoCorp - Job Application V: 92.37 Show Group Outlines Toggle Dark Mode Toggle…" at bounding box center [561, 42] width 690 height 20
click at [191, 37] on div "Development Master" at bounding box center [164, 42] width 78 height 12
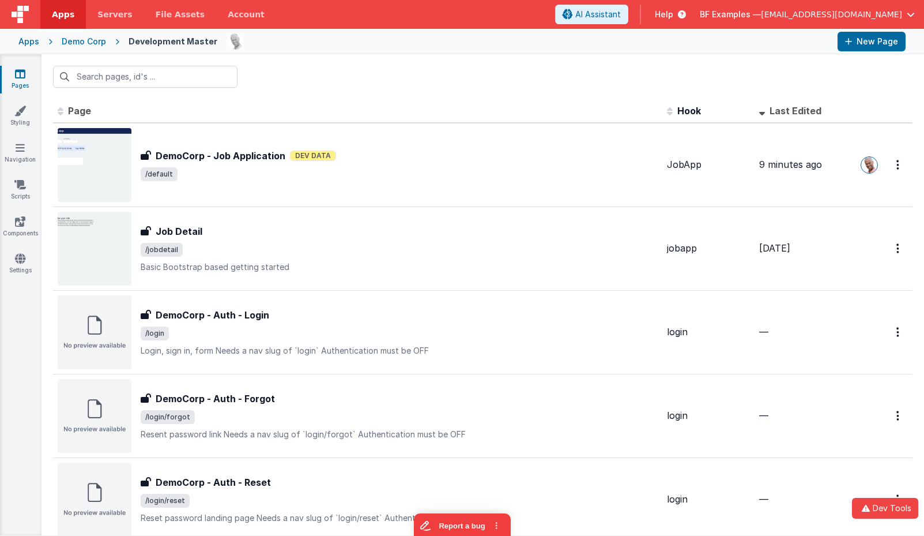
click at [92, 44] on div "Demo Corp" at bounding box center [84, 42] width 44 height 12
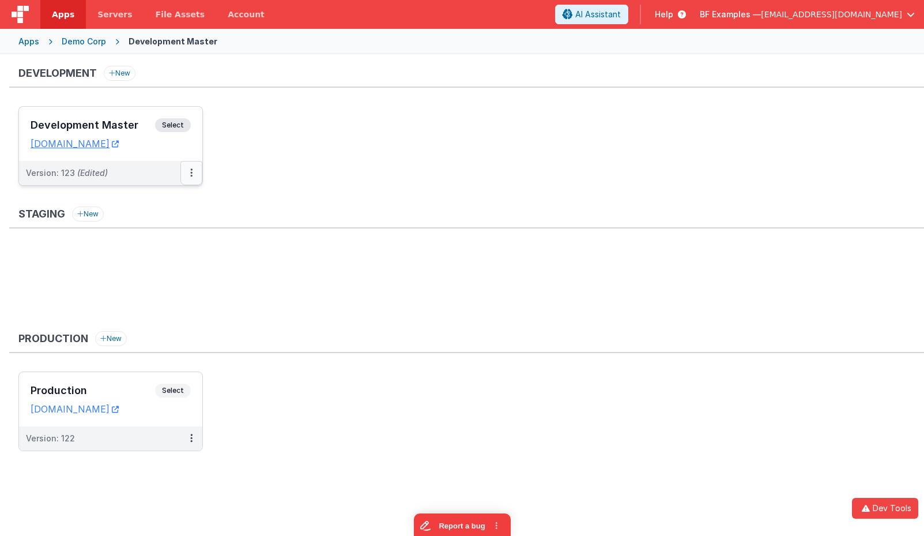
click at [186, 168] on button at bounding box center [192, 173] width 22 height 24
click at [150, 260] on link "Rollback" at bounding box center [151, 261] width 101 height 21
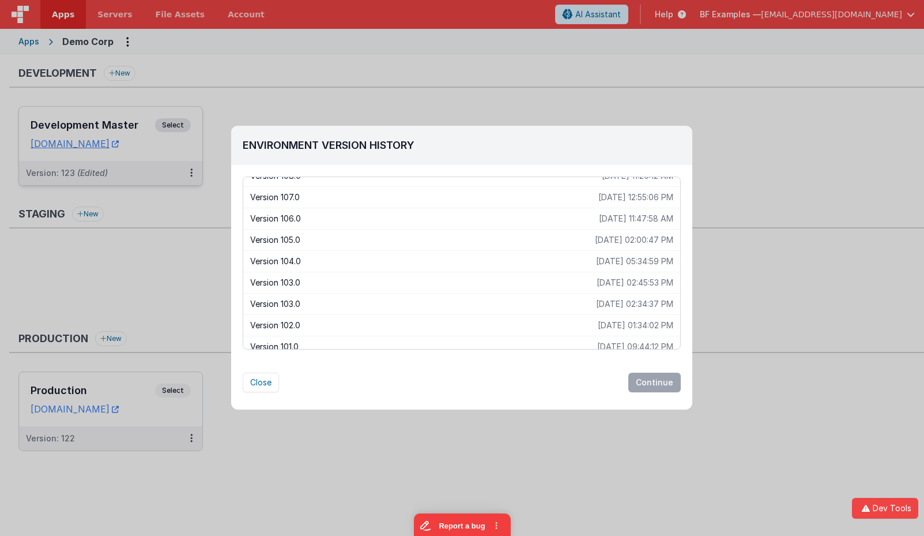
scroll to position [433, 0]
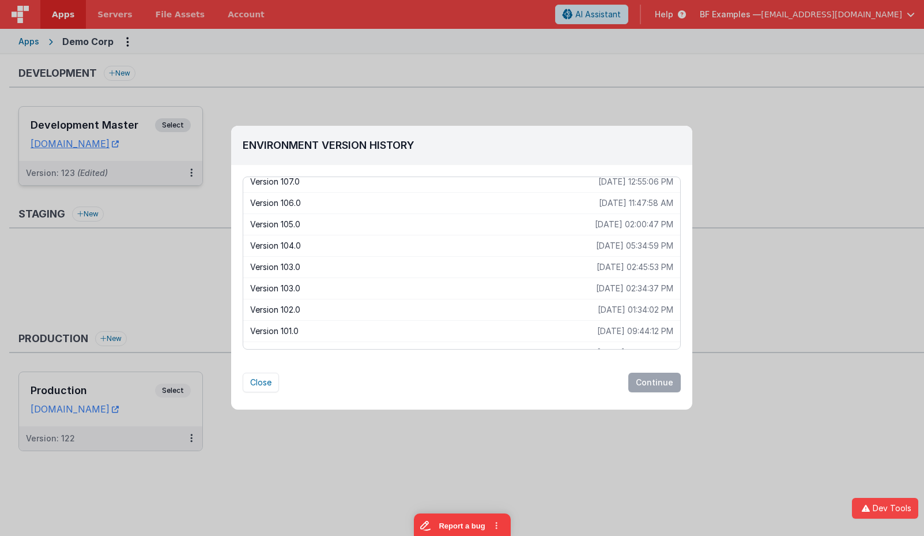
drag, startPoint x: 363, startPoint y: 310, endPoint x: 369, endPoint y: 310, distance: 6.3
click at [363, 310] on p "Version 102.0" at bounding box center [424, 310] width 348 height 12
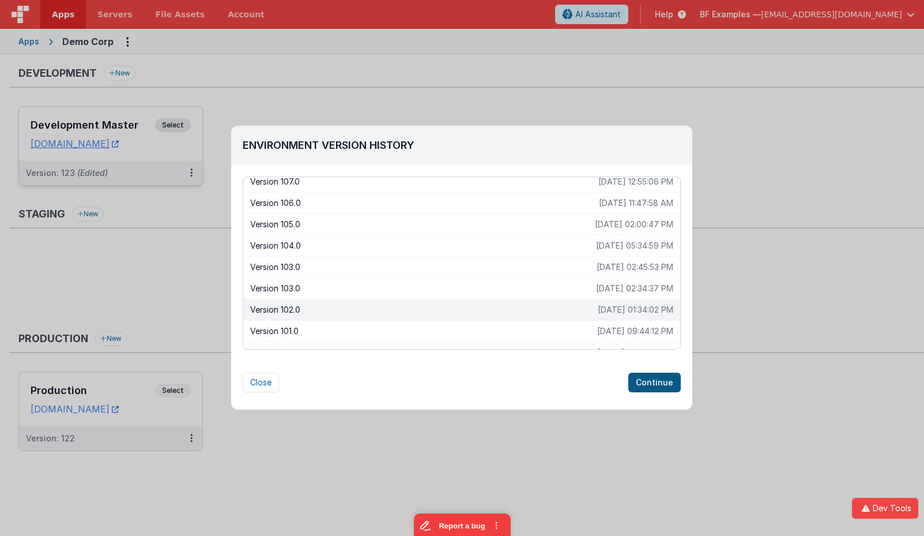
click at [649, 372] on div "Environment Version History Version 123.0 [DATE] 10:49:13 AM Version 123.0 [DAT…" at bounding box center [461, 262] width 461 height 272
click at [657, 383] on button "Continue" at bounding box center [655, 383] width 52 height 20
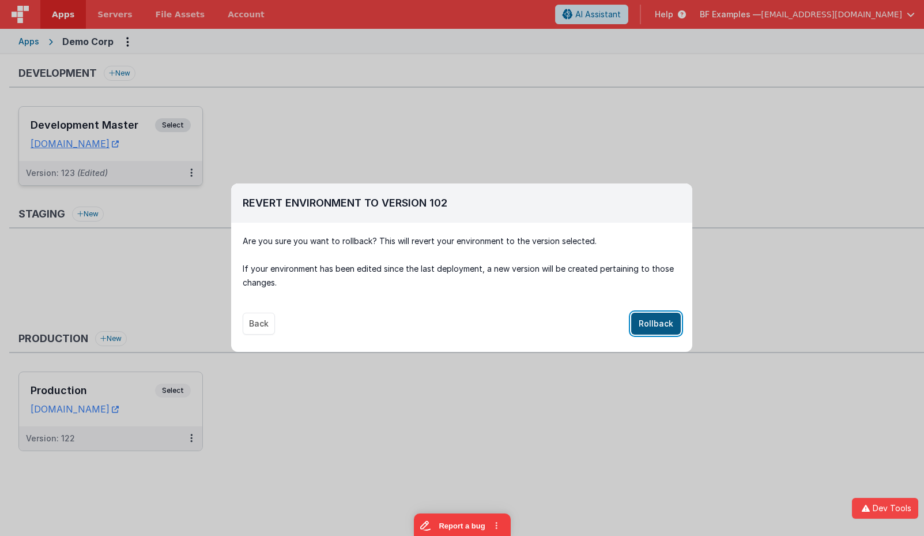
click at [653, 324] on button "Rollback" at bounding box center [656, 324] width 50 height 22
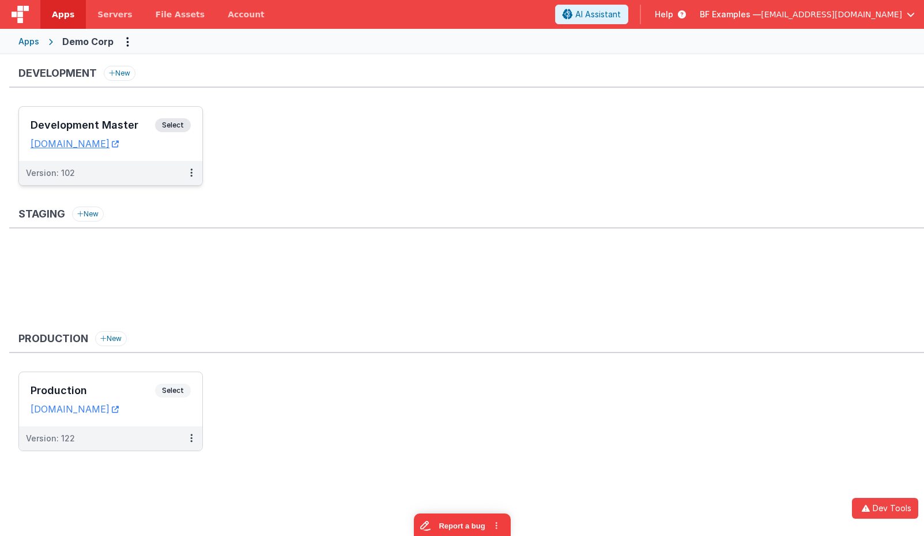
drag, startPoint x: 283, startPoint y: 208, endPoint x: 207, endPoint y: 143, distance: 99.8
click at [280, 206] on div "Development New Development Master Select URLs [DOMAIN_NAME] Version: 102 Stagi…" at bounding box center [466, 264] width 915 height 397
click at [184, 122] on span "Select" at bounding box center [173, 125] width 36 height 14
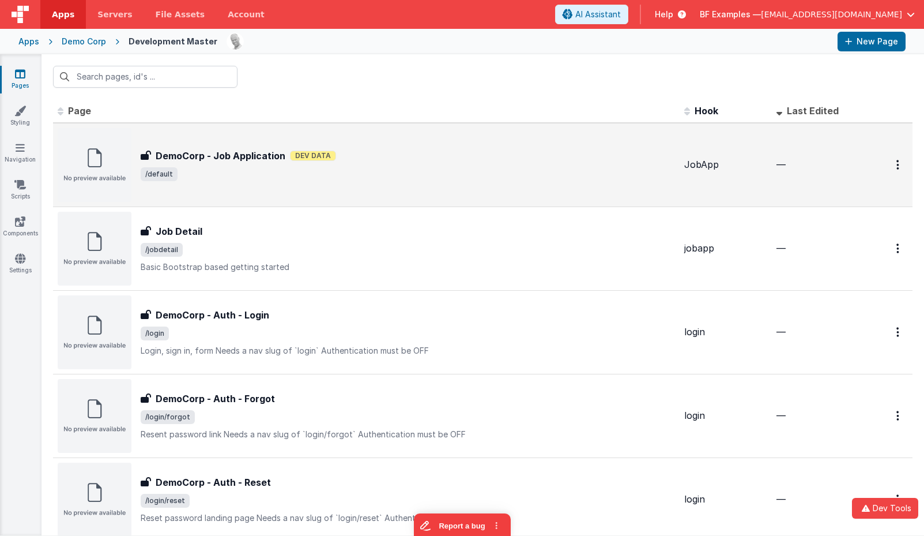
click at [394, 160] on div "DemoCorp - Job Application Dev Data" at bounding box center [408, 156] width 535 height 14
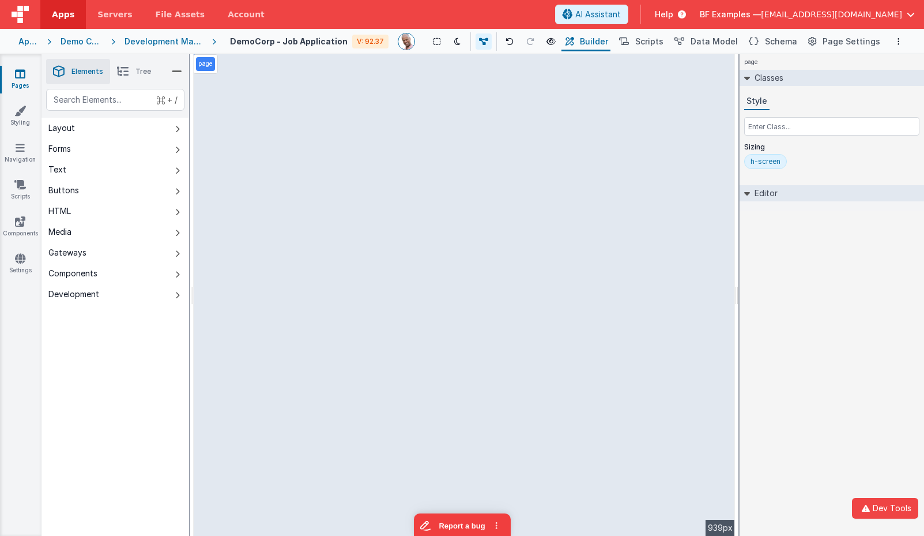
click at [287, 117] on div "page --> 939px" at bounding box center [465, 295] width 542 height 482
click at [287, 107] on div "page --> 939px" at bounding box center [465, 295] width 542 height 482
click at [269, 133] on div "page --> 939px" at bounding box center [465, 295] width 542 height 482
click at [172, 37] on div "Development Master" at bounding box center [164, 42] width 78 height 12
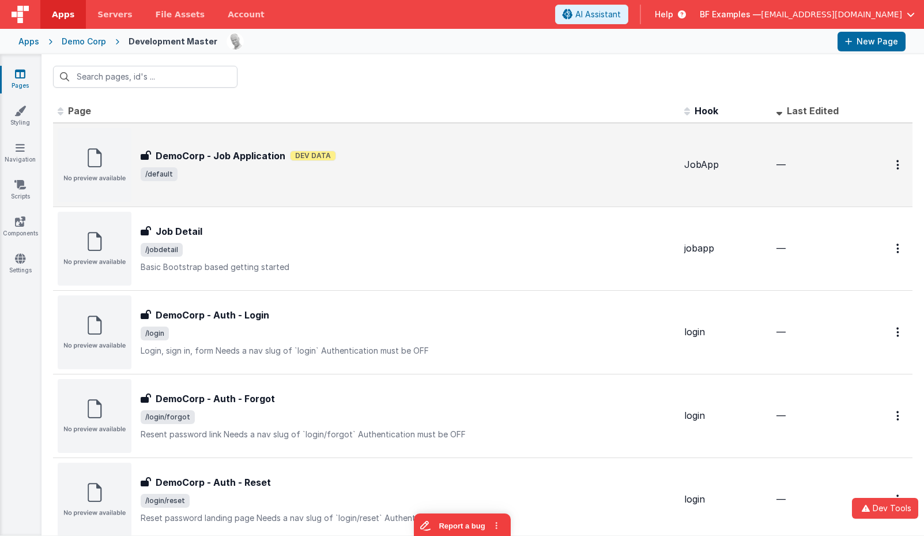
click at [385, 175] on span "/default" at bounding box center [408, 174] width 535 height 14
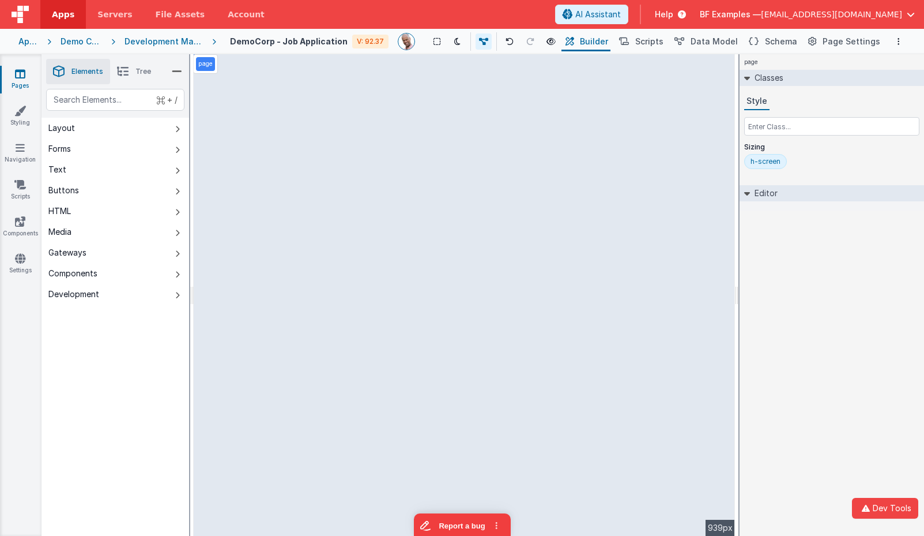
click at [417, 149] on div "page --> 939px" at bounding box center [465, 295] width 542 height 482
click at [183, 35] on div "Apps Demo Corp Development Master DemoCorp - Job Application V: 92.37 Show Grou…" at bounding box center [462, 41] width 924 height 25
click at [179, 42] on div "Development Master" at bounding box center [164, 42] width 78 height 12
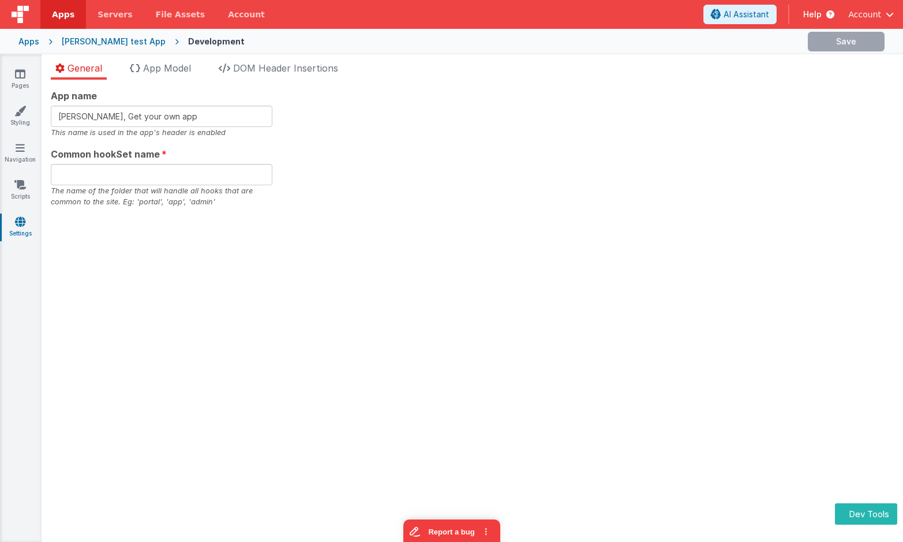
type input "app340asdf"
